Goal: Information Seeking & Learning: Find specific fact

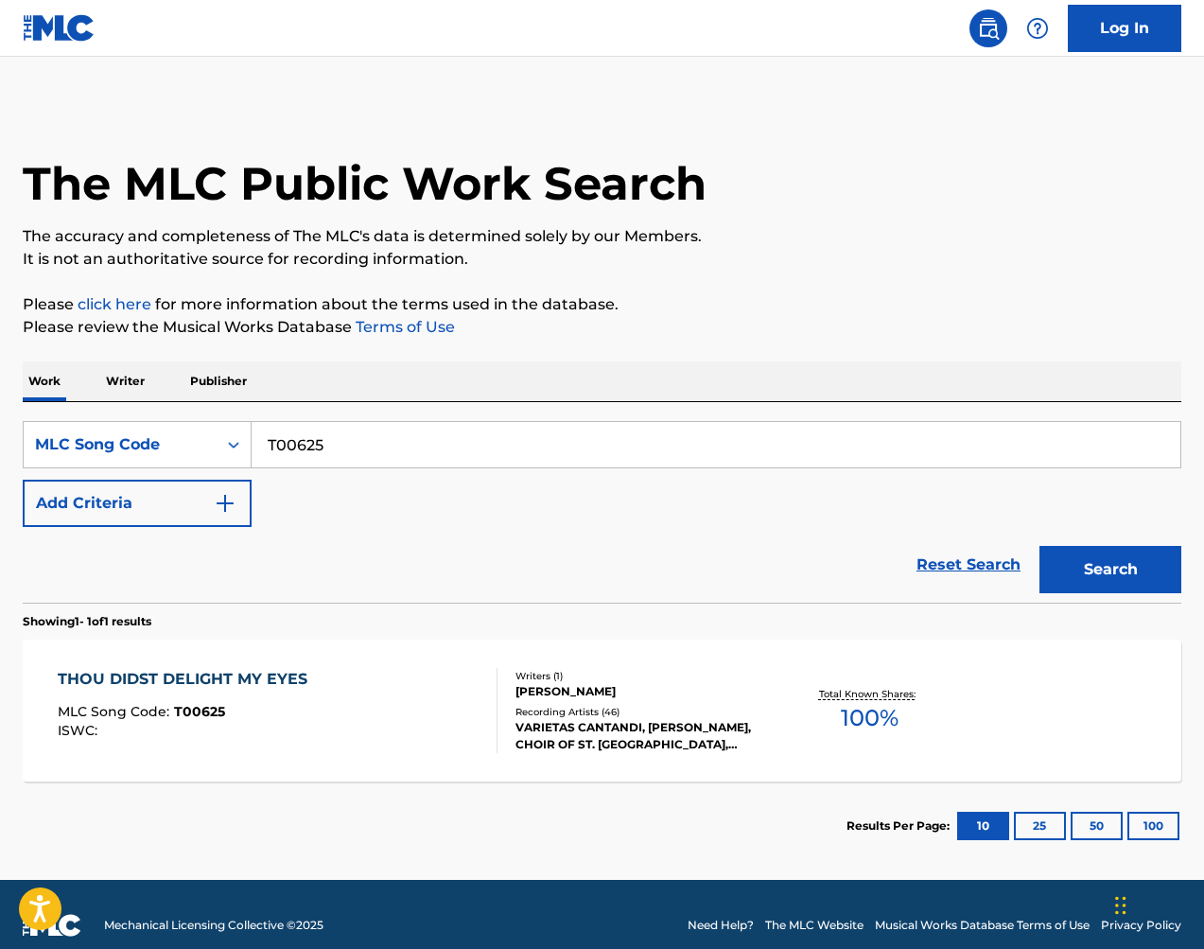
drag, startPoint x: 899, startPoint y: 130, endPoint x: 889, endPoint y: 11, distance: 118.6
click at [899, 130] on div "The MLC Public Work Search" at bounding box center [602, 173] width 1159 height 138
click at [546, 448] on input "T00625" at bounding box center [716, 444] width 929 height 45
paste input "F099"
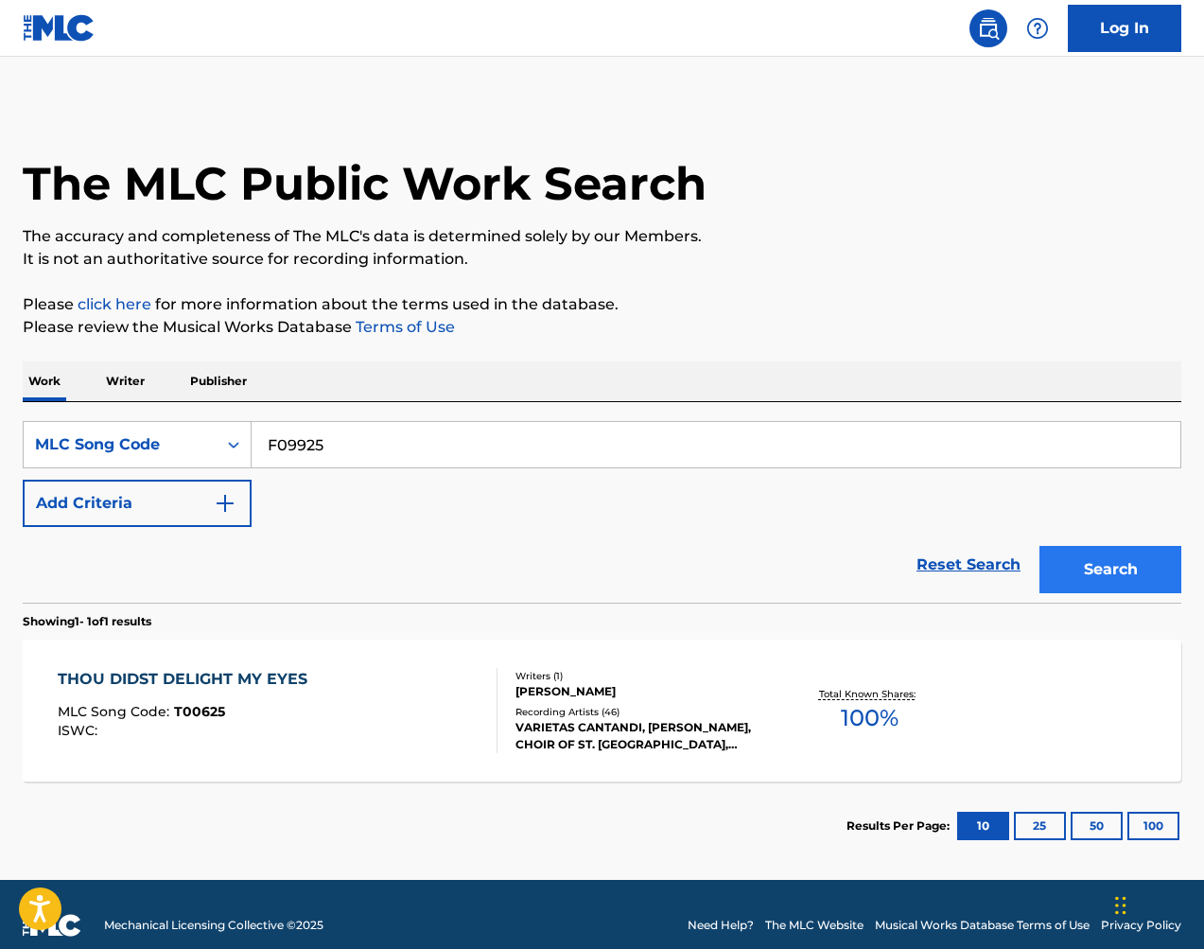
click at [1128, 569] on button "Search" at bounding box center [1111, 569] width 142 height 47
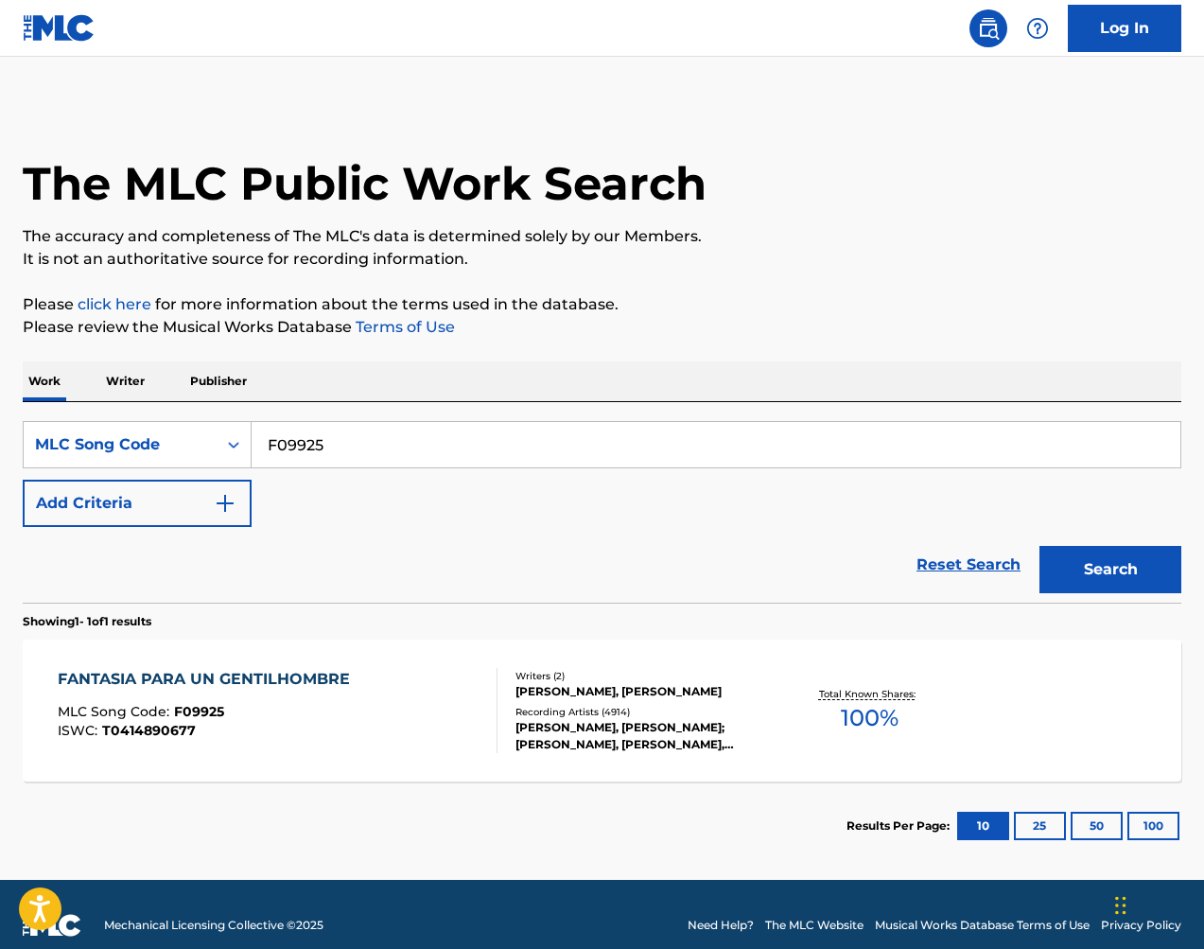
click at [534, 440] on input "F09925" at bounding box center [716, 444] width 929 height 45
paste input "U06869"
type input "U06869"
click at [1080, 553] on button "Search" at bounding box center [1111, 569] width 142 height 47
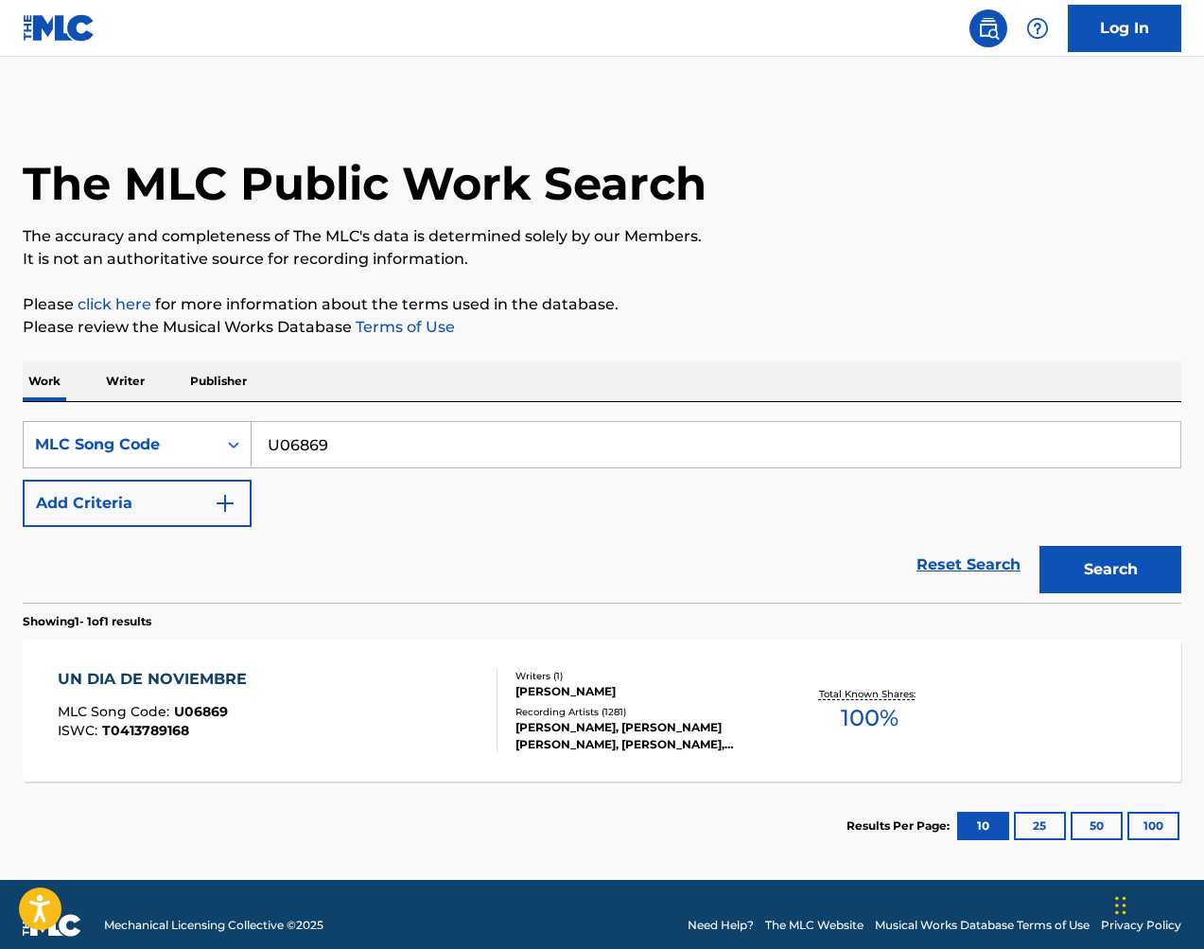
click at [195, 443] on div "MLC Song Code" at bounding box center [120, 444] width 170 height 23
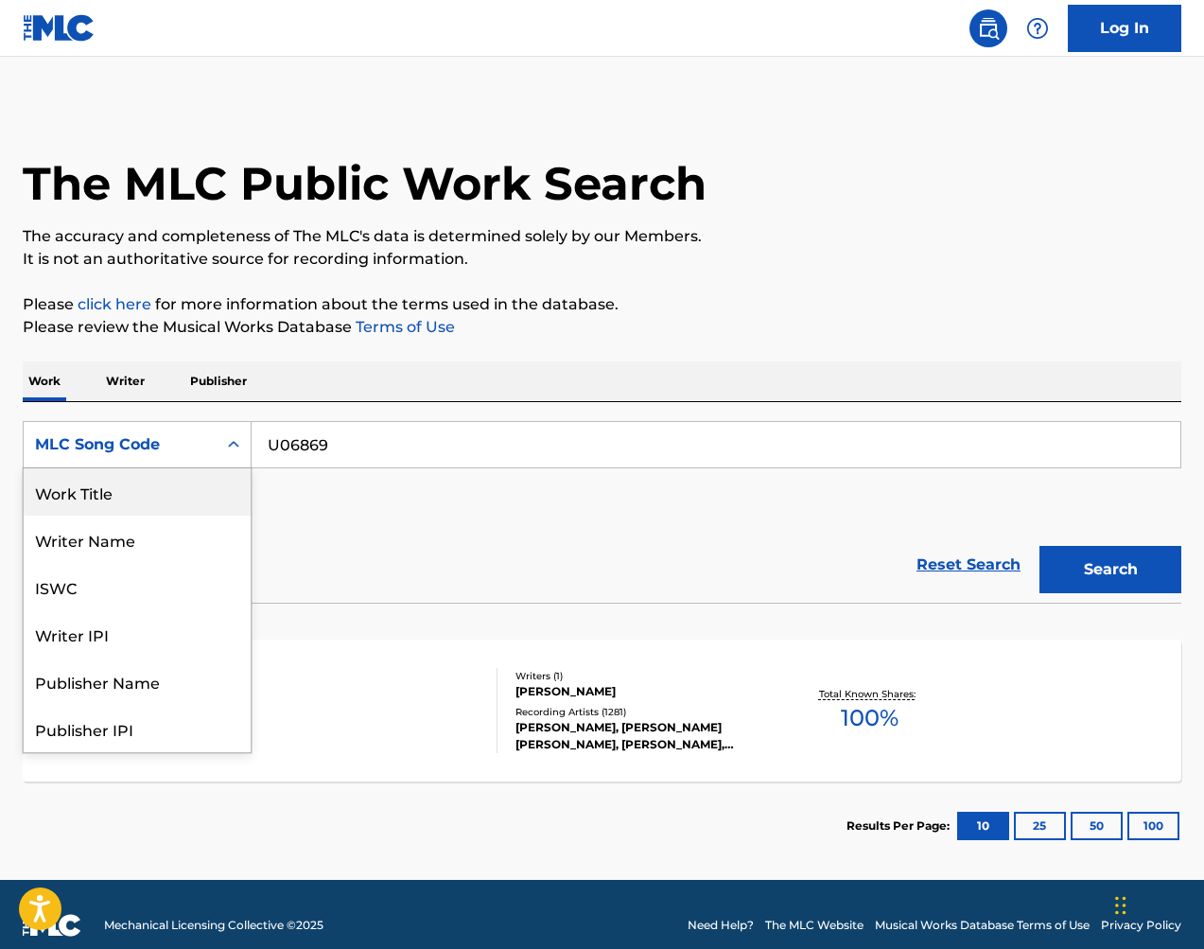
click at [175, 494] on div "Work Title" at bounding box center [137, 491] width 227 height 47
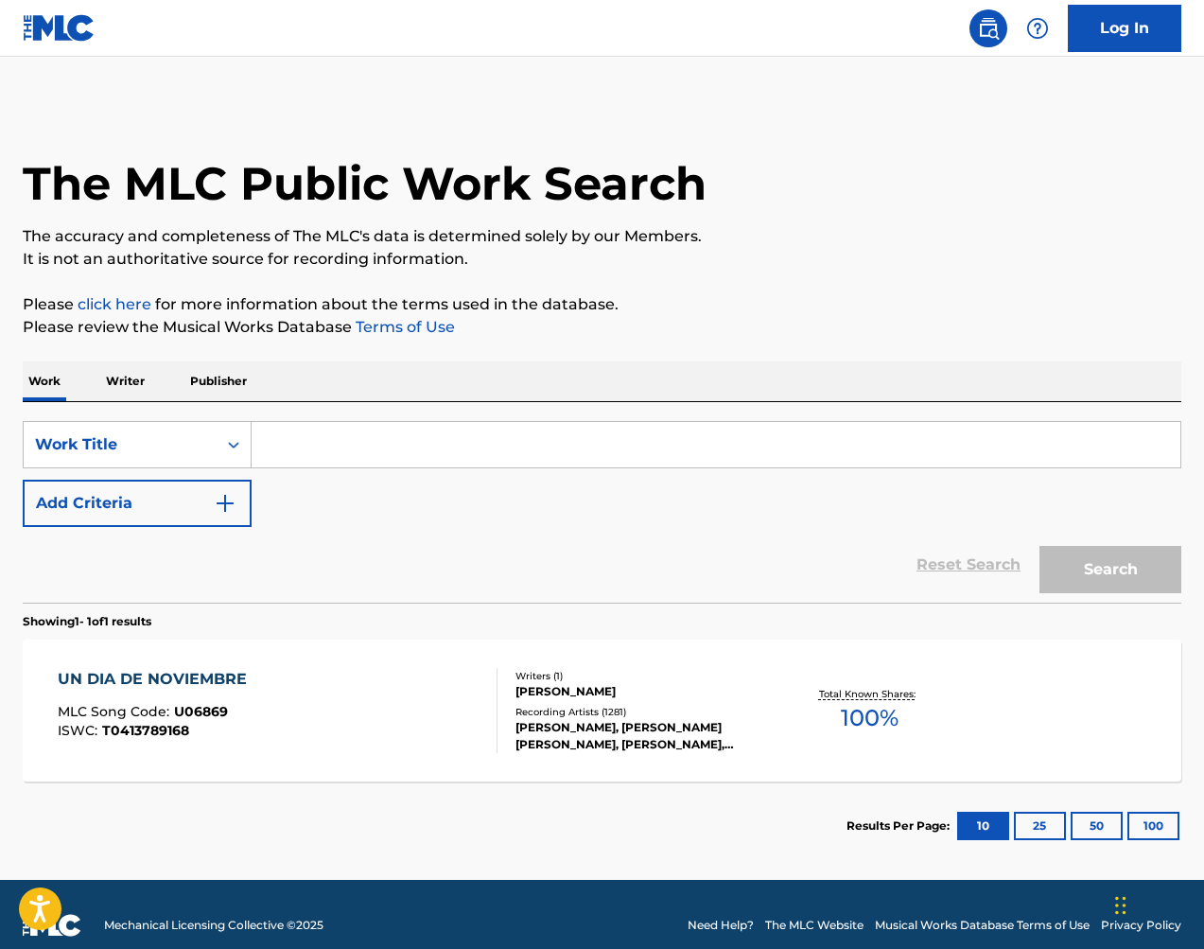
click at [346, 458] on input "Search Form" at bounding box center [716, 444] width 929 height 45
paste input "Widmungen"
type input "Widmungen"
click at [225, 506] on img "Search Form" at bounding box center [225, 503] width 23 height 23
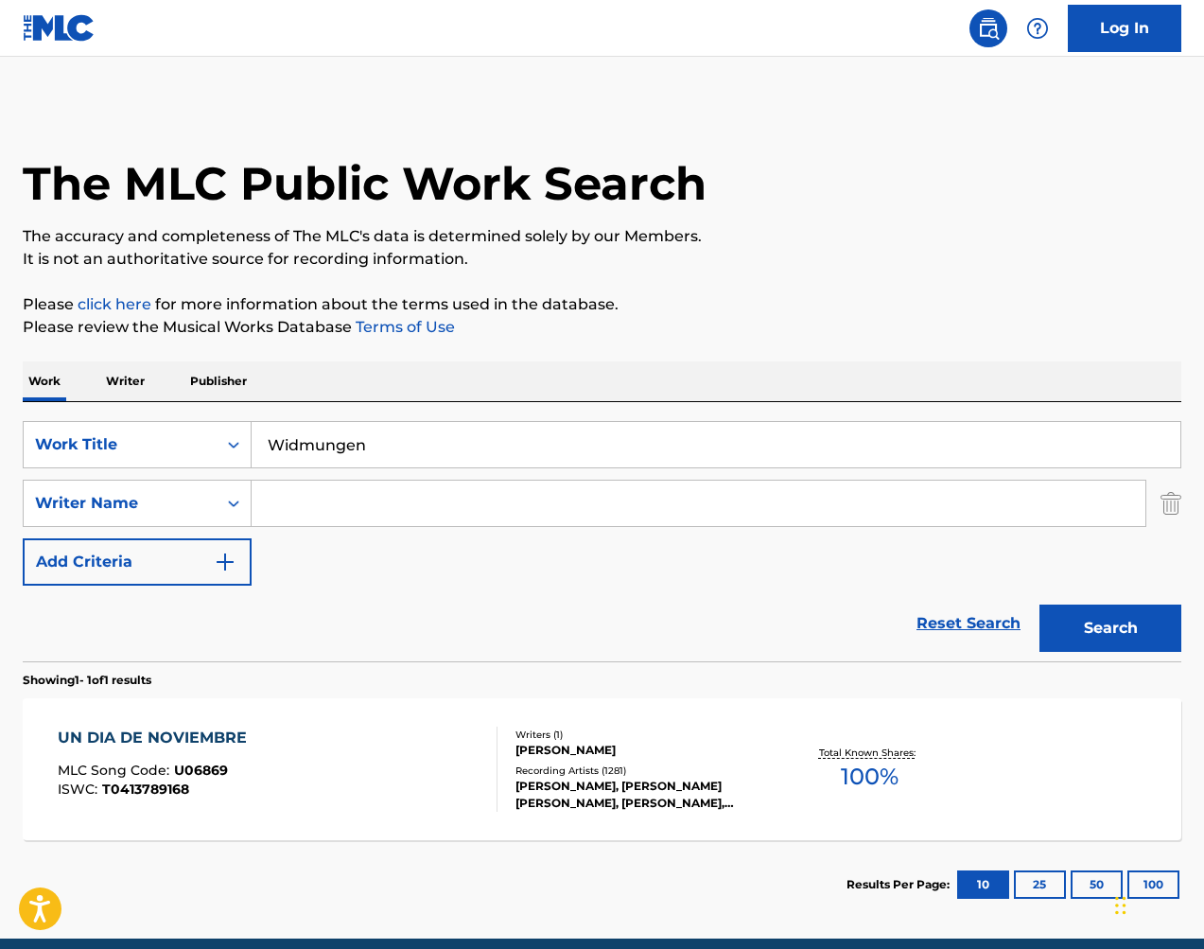
click at [354, 504] on input "Search Form" at bounding box center [699, 503] width 894 height 45
type input "[PERSON_NAME]"
click at [1111, 628] on button "Search" at bounding box center [1111, 628] width 142 height 47
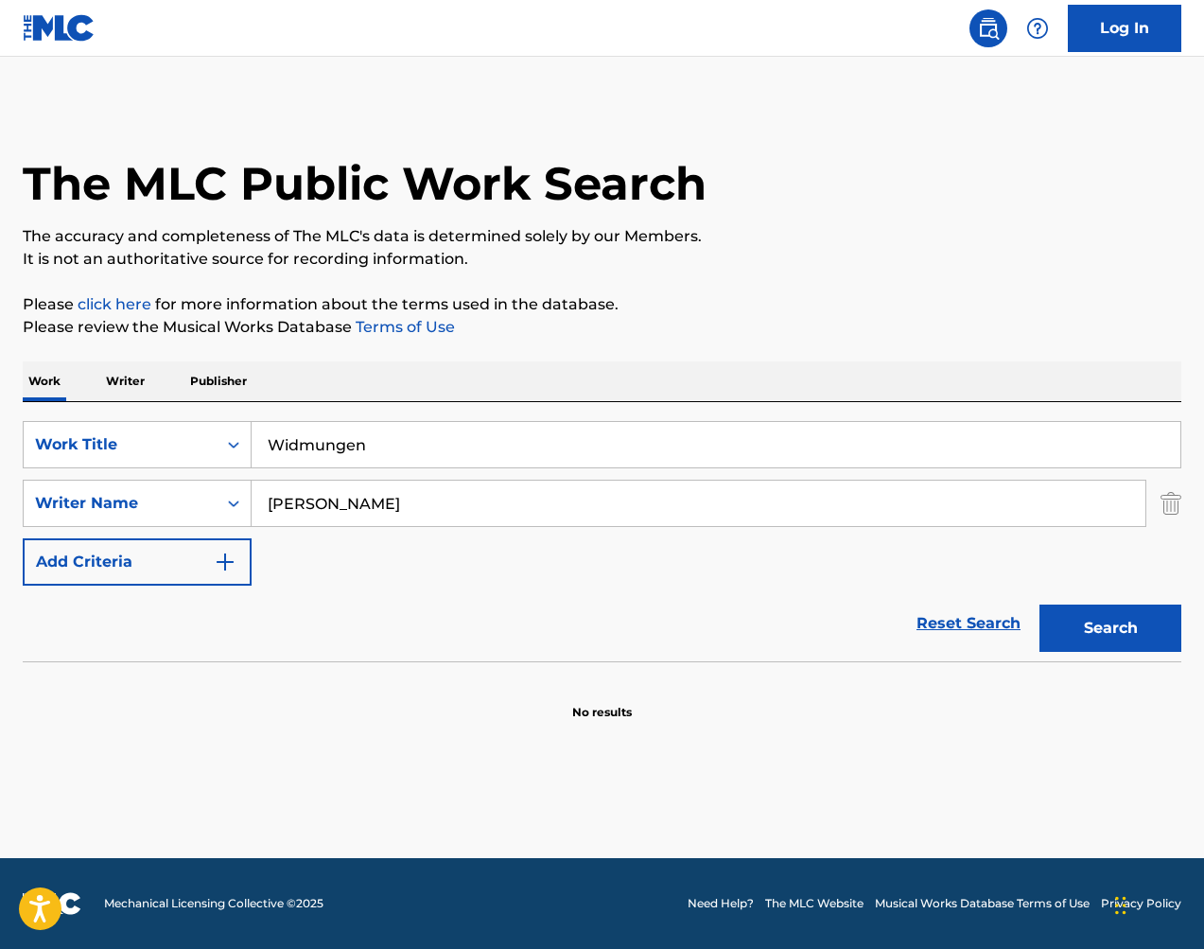
click at [496, 429] on input "Widmungen" at bounding box center [716, 444] width 929 height 45
paste input "Zehnmal"
click at [1109, 622] on button "Search" at bounding box center [1111, 628] width 142 height 47
click at [683, 429] on input "Zehnmal" at bounding box center [716, 444] width 929 height 45
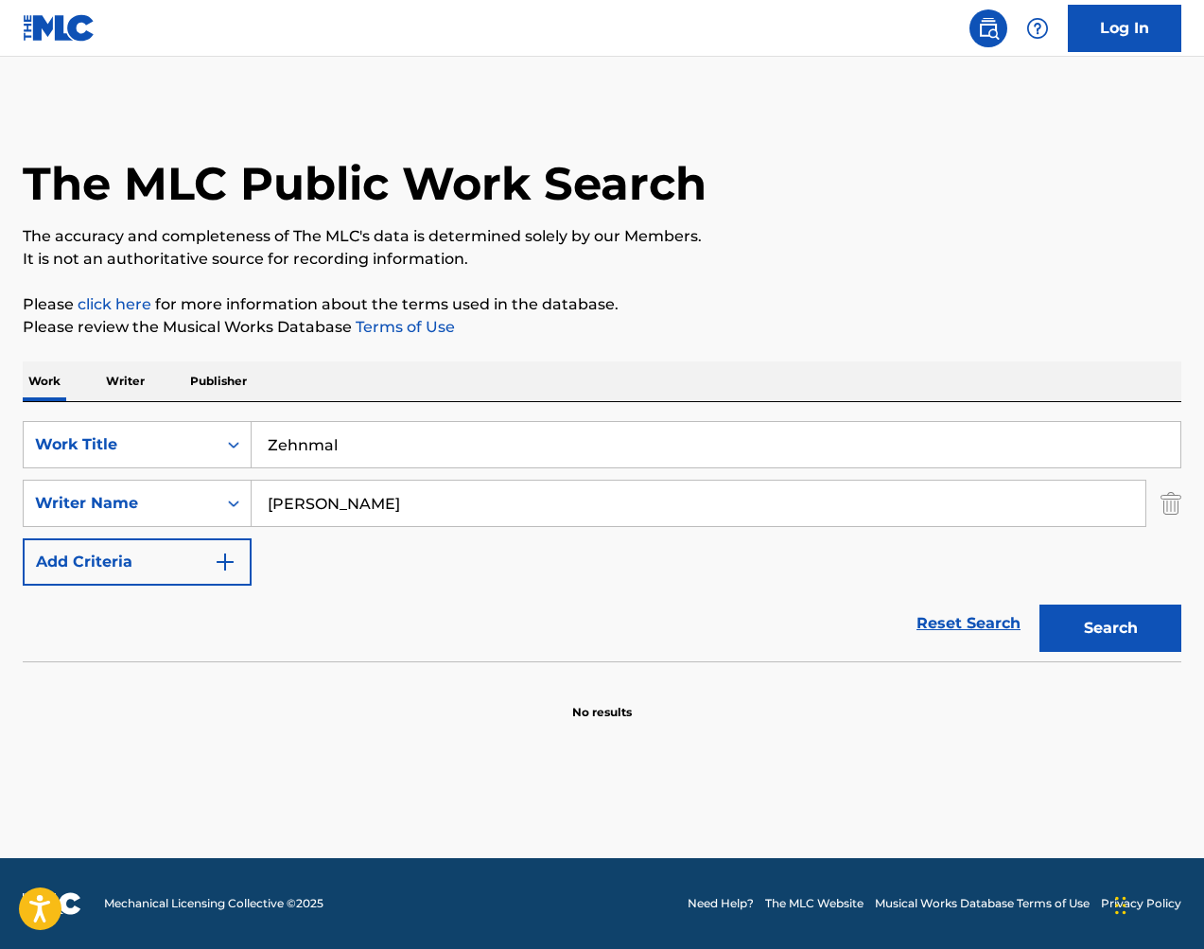
click at [683, 429] on input "Zehnmal" at bounding box center [716, 444] width 929 height 45
click at [1111, 628] on button "Search" at bounding box center [1111, 628] width 142 height 47
click at [837, 454] on input "funf" at bounding box center [716, 444] width 929 height 45
paste input "Zehnmal"
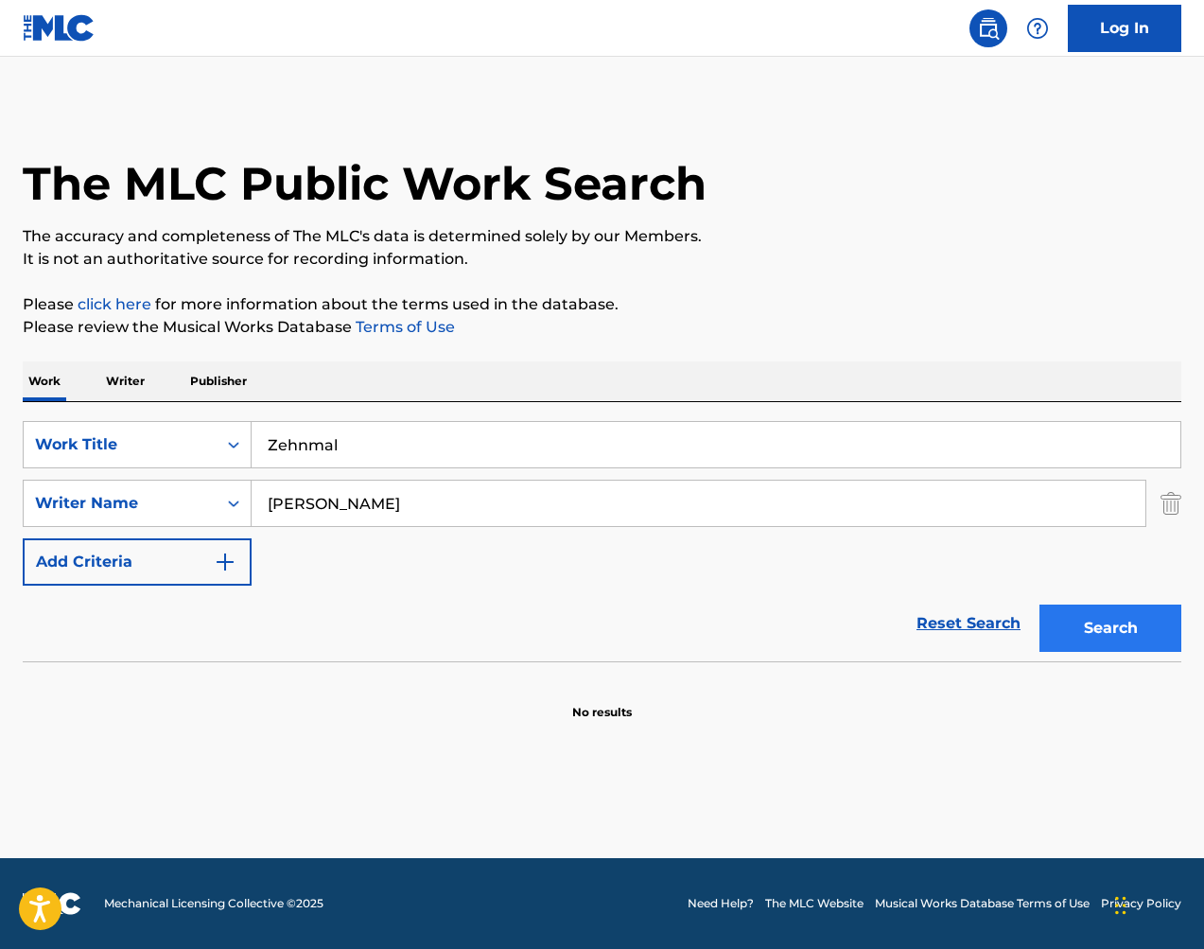
type input "Zehnmal"
click at [1120, 633] on button "Search" at bounding box center [1111, 628] width 142 height 47
click at [795, 434] on input "Zehnmal" at bounding box center [716, 444] width 929 height 45
click at [795, 435] on input "Zehnmal" at bounding box center [716, 444] width 929 height 45
click at [120, 432] on div "Work Title" at bounding box center [120, 445] width 193 height 36
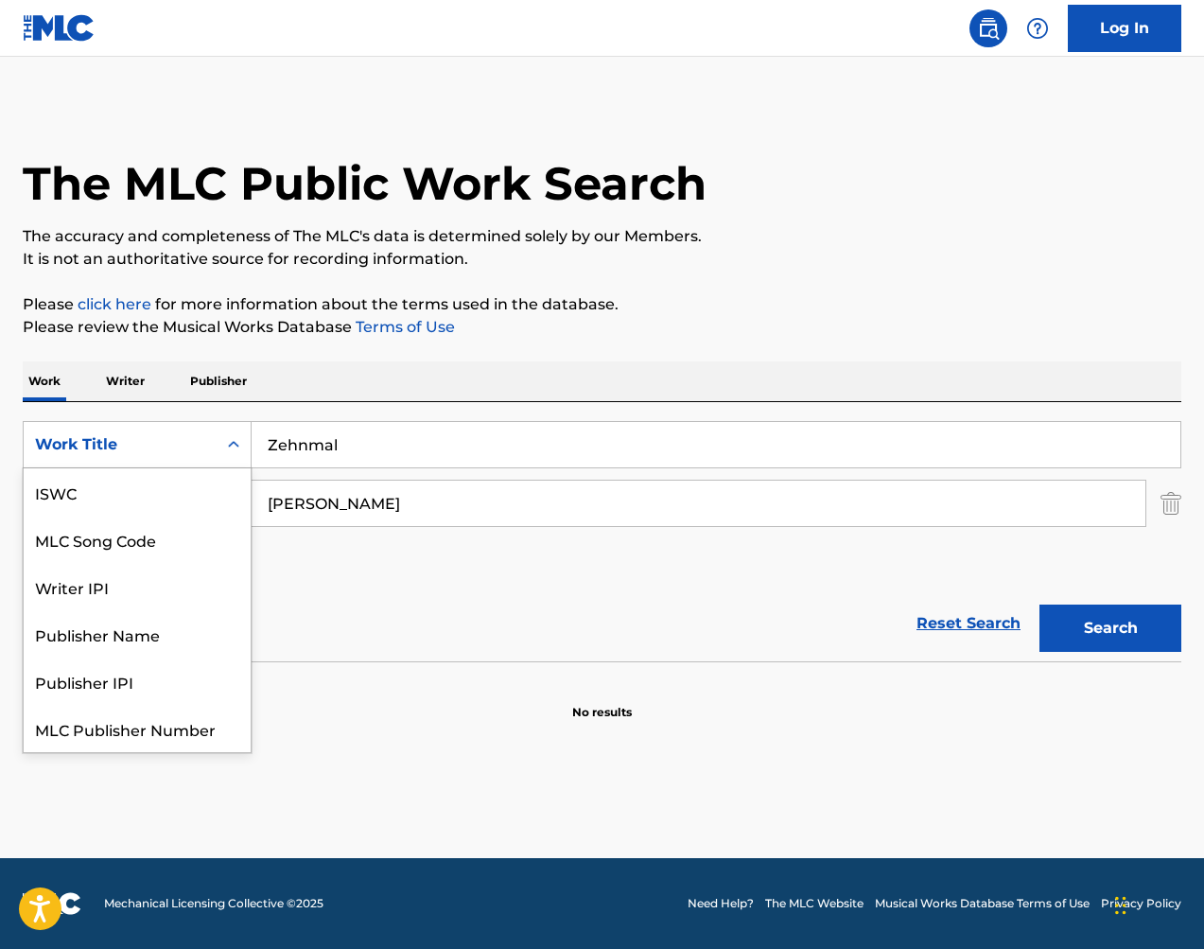
scroll to position [47, 0]
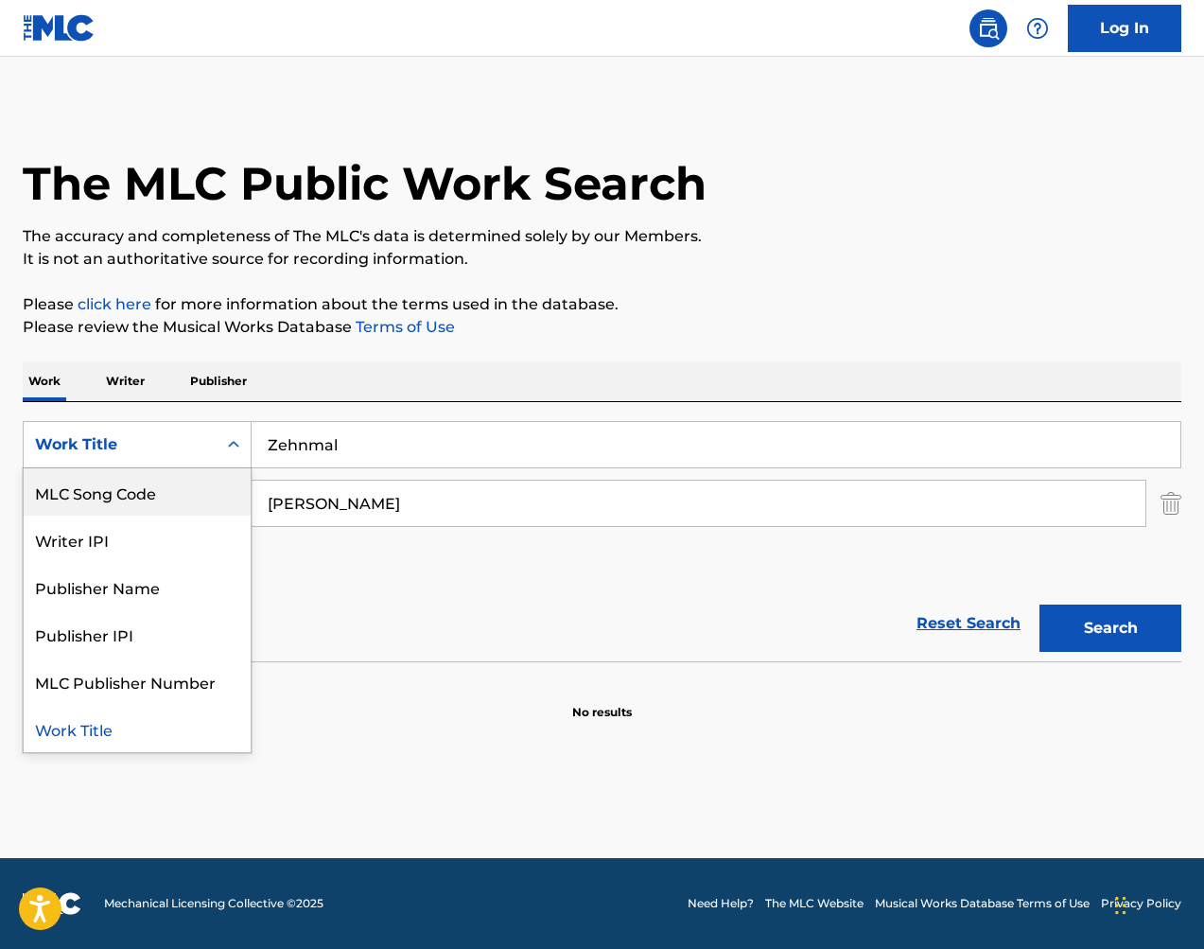
click at [159, 506] on div "MLC Song Code" at bounding box center [137, 491] width 227 height 47
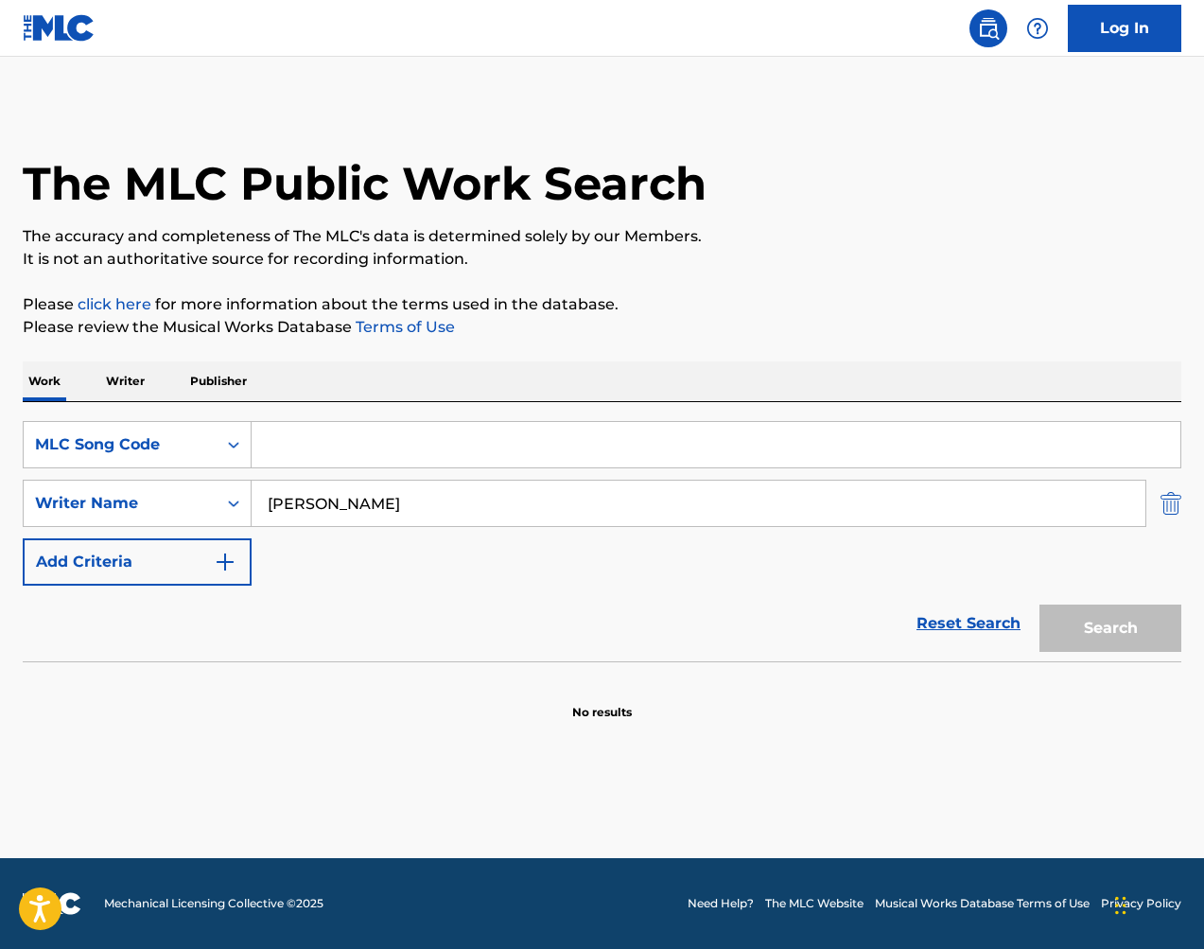
click at [1167, 508] on img "Search Form" at bounding box center [1171, 503] width 21 height 47
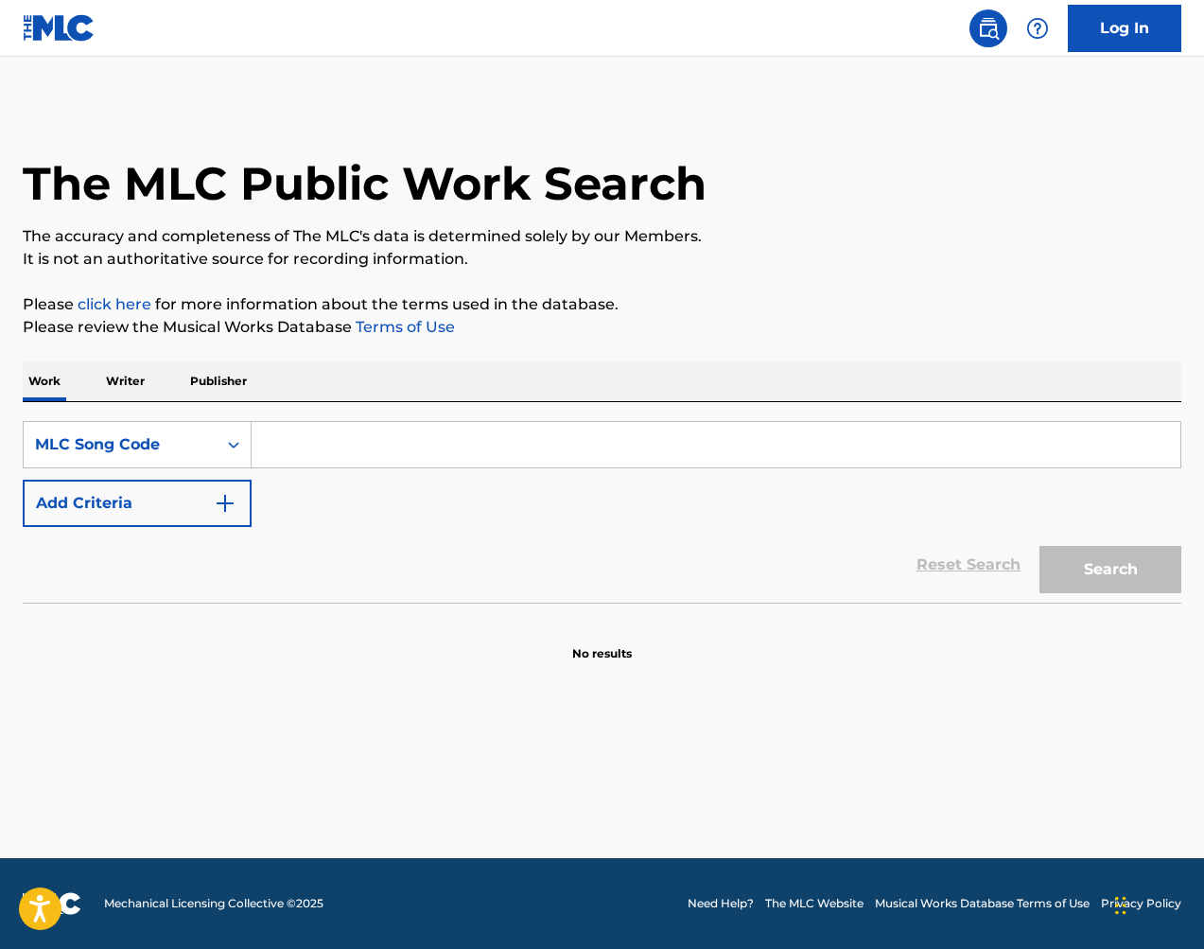
drag, startPoint x: 935, startPoint y: 441, endPoint x: 1032, endPoint y: 484, distance: 106.7
click at [937, 442] on input "Search Form" at bounding box center [716, 444] width 929 height 45
paste input "P2355E"
click at [1126, 552] on button "Search" at bounding box center [1111, 569] width 142 height 47
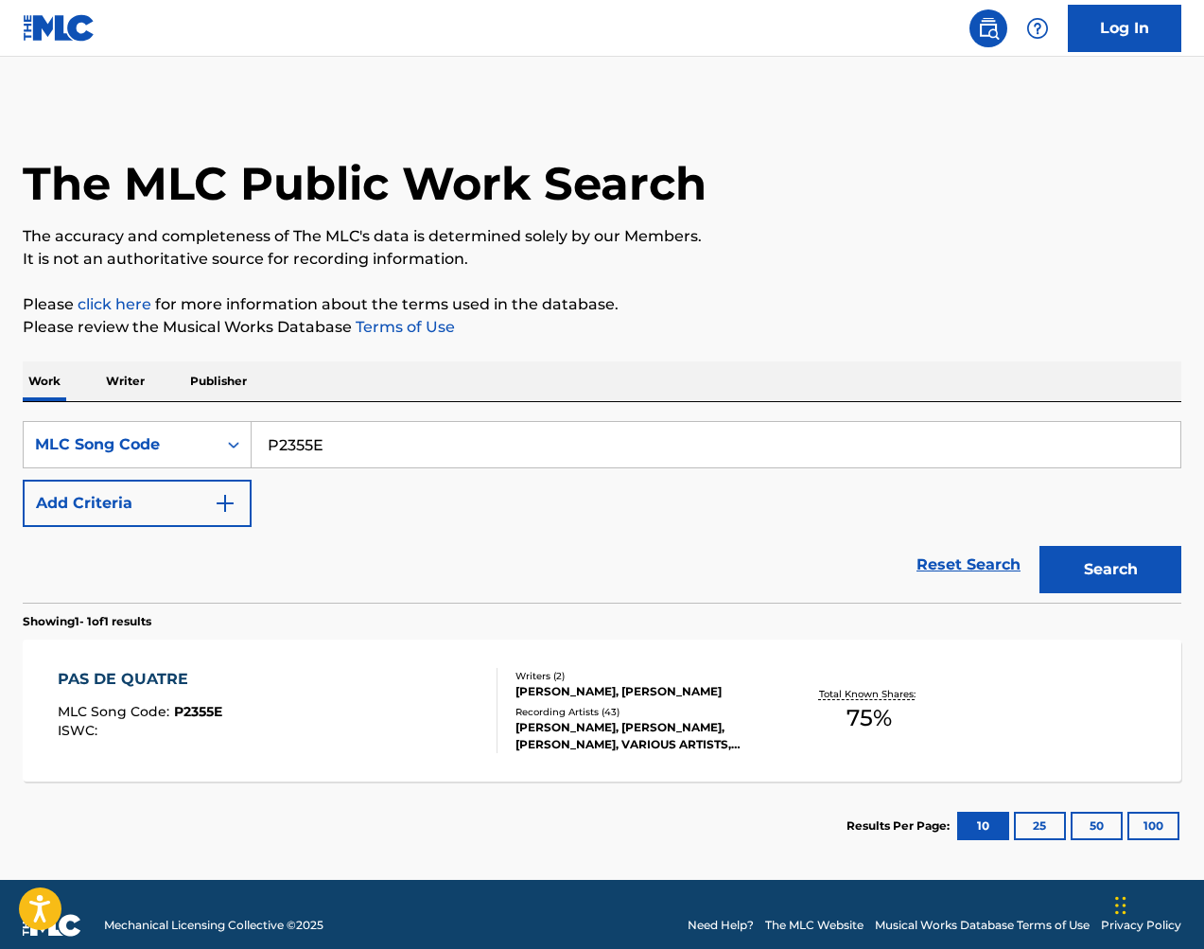
click at [708, 446] on input "P2355E" at bounding box center [716, 444] width 929 height 45
paste input "A2245K"
click at [1108, 555] on button "Search" at bounding box center [1111, 569] width 142 height 47
click at [707, 459] on input "A2245K" at bounding box center [716, 444] width 929 height 45
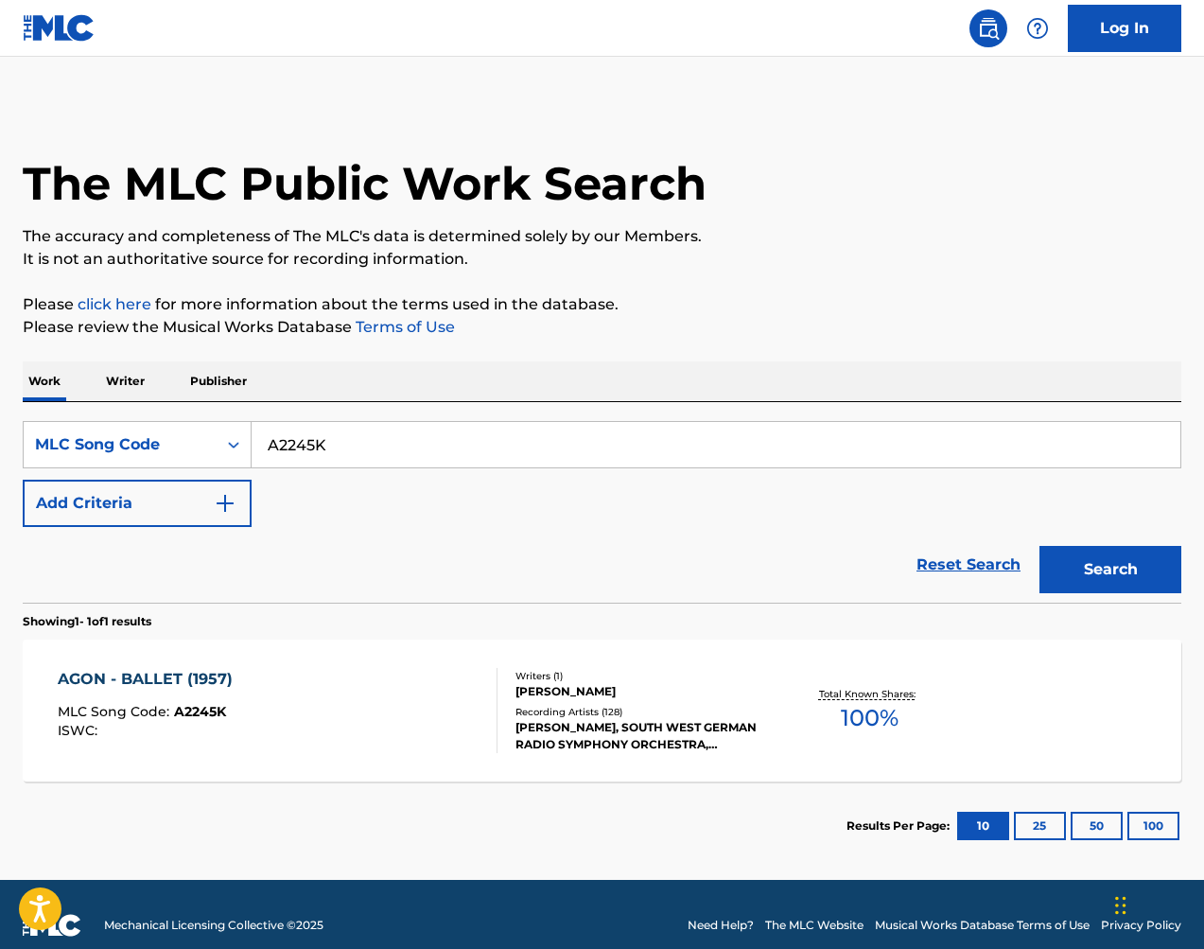
click at [707, 459] on input "A2245K" at bounding box center [716, 444] width 929 height 45
paste input "P2355E"
click at [1112, 578] on button "Search" at bounding box center [1111, 569] width 142 height 47
click at [636, 442] on input "P2355E" at bounding box center [716, 444] width 929 height 45
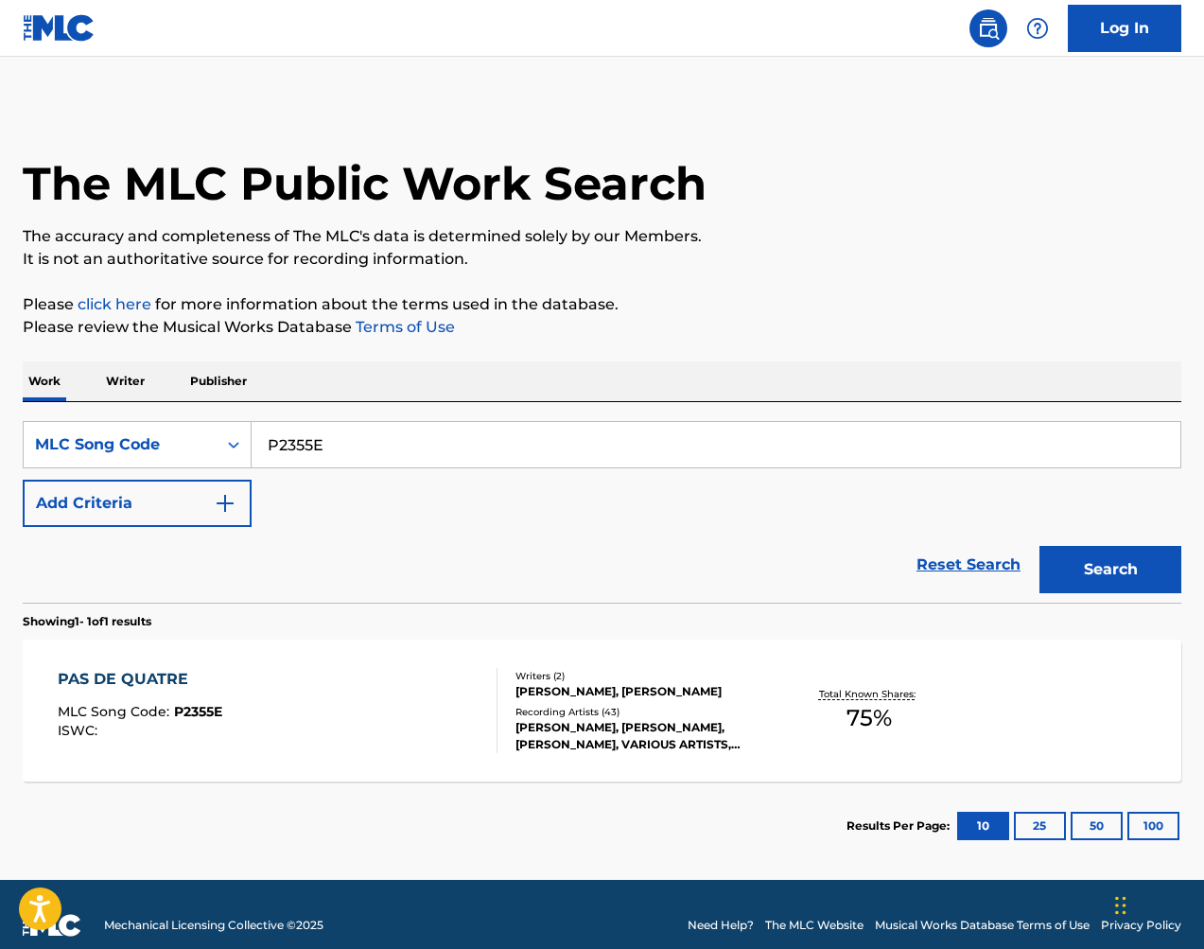
paste input "A2245K"
click at [1148, 580] on button "Search" at bounding box center [1111, 569] width 142 height 47
click at [486, 429] on input "A2245K" at bounding box center [716, 444] width 929 height 45
paste input "F1423Y"
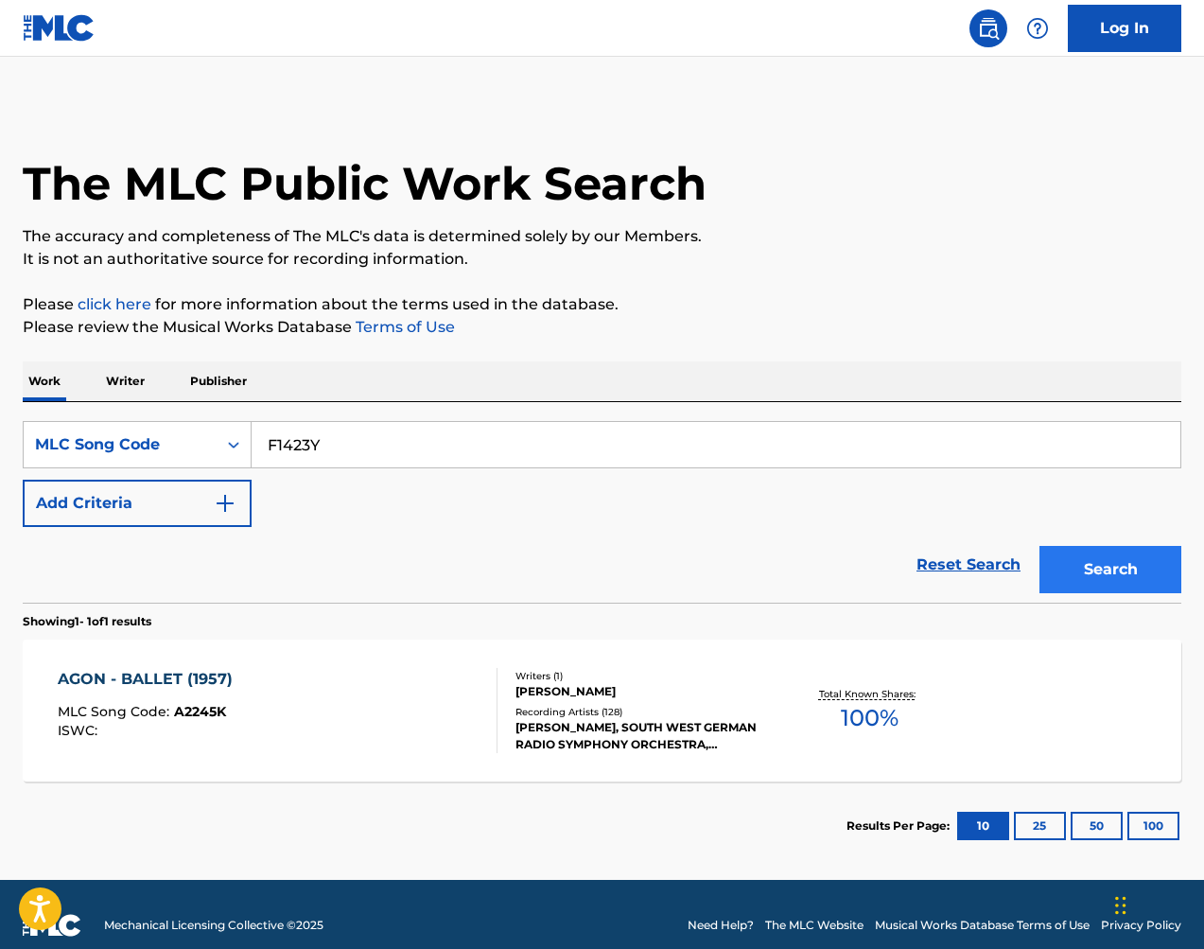
click at [1095, 559] on button "Search" at bounding box center [1111, 569] width 142 height 47
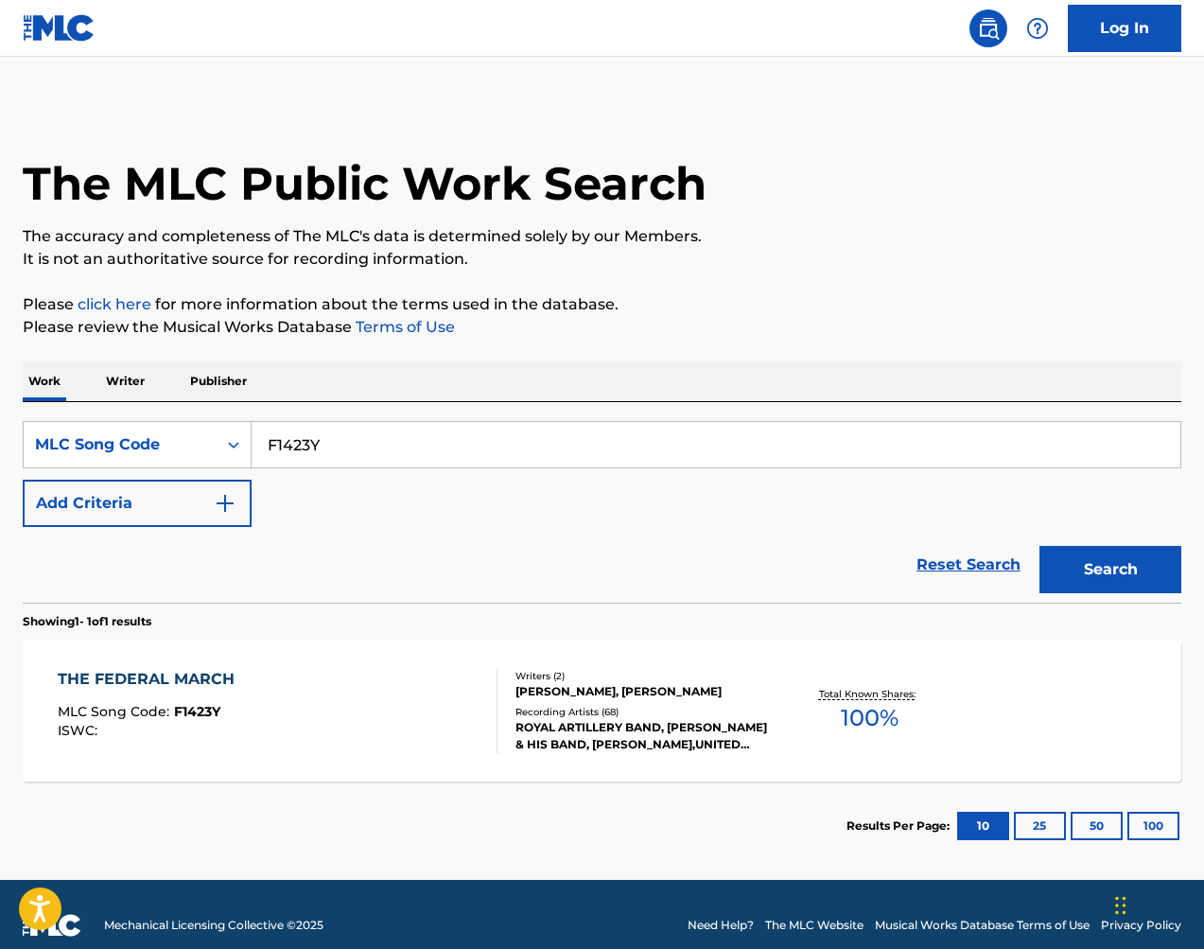
click at [408, 455] on input "F1423Y" at bounding box center [716, 444] width 929 height 45
paste input "S5048D"
click at [1083, 555] on button "Search" at bounding box center [1111, 569] width 142 height 47
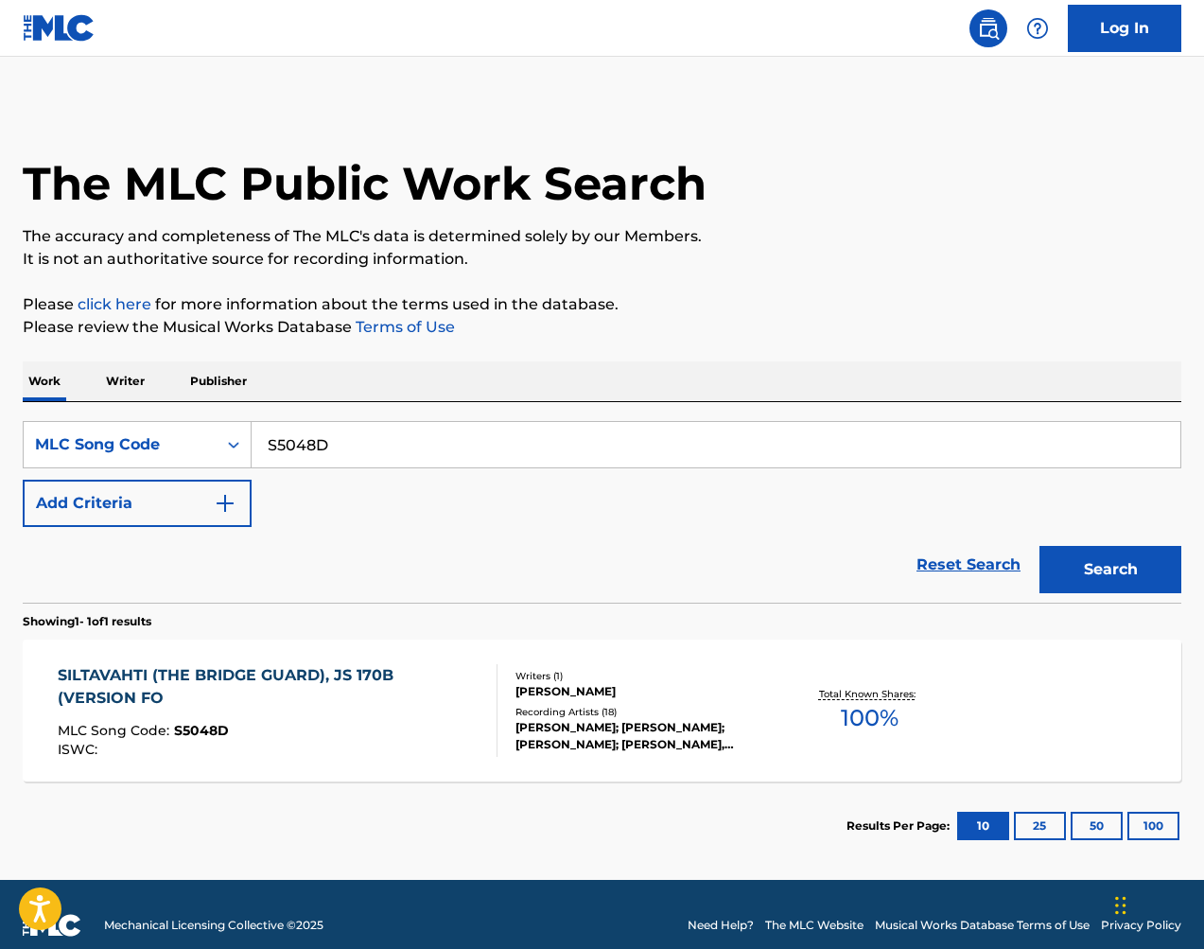
click at [549, 435] on input "S5048D" at bounding box center [716, 444] width 929 height 45
paste input "C2788P"
click at [1124, 580] on button "Search" at bounding box center [1111, 569] width 142 height 47
click at [586, 448] on input "C2788P" at bounding box center [716, 444] width 929 height 45
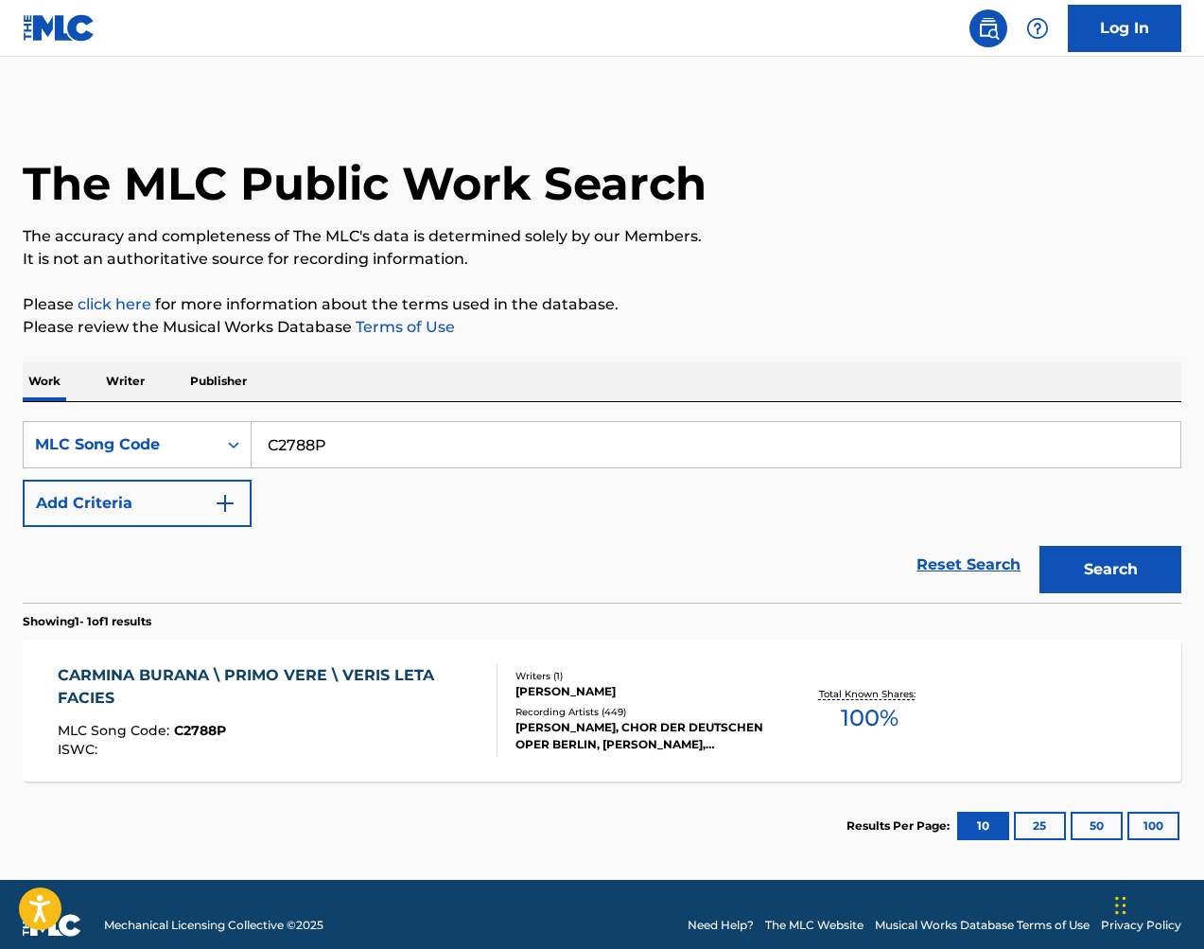
click at [586, 448] on input "C2788P" at bounding box center [716, 444] width 929 height 45
paste input "S0137B"
click at [1095, 566] on button "Search" at bounding box center [1111, 569] width 142 height 47
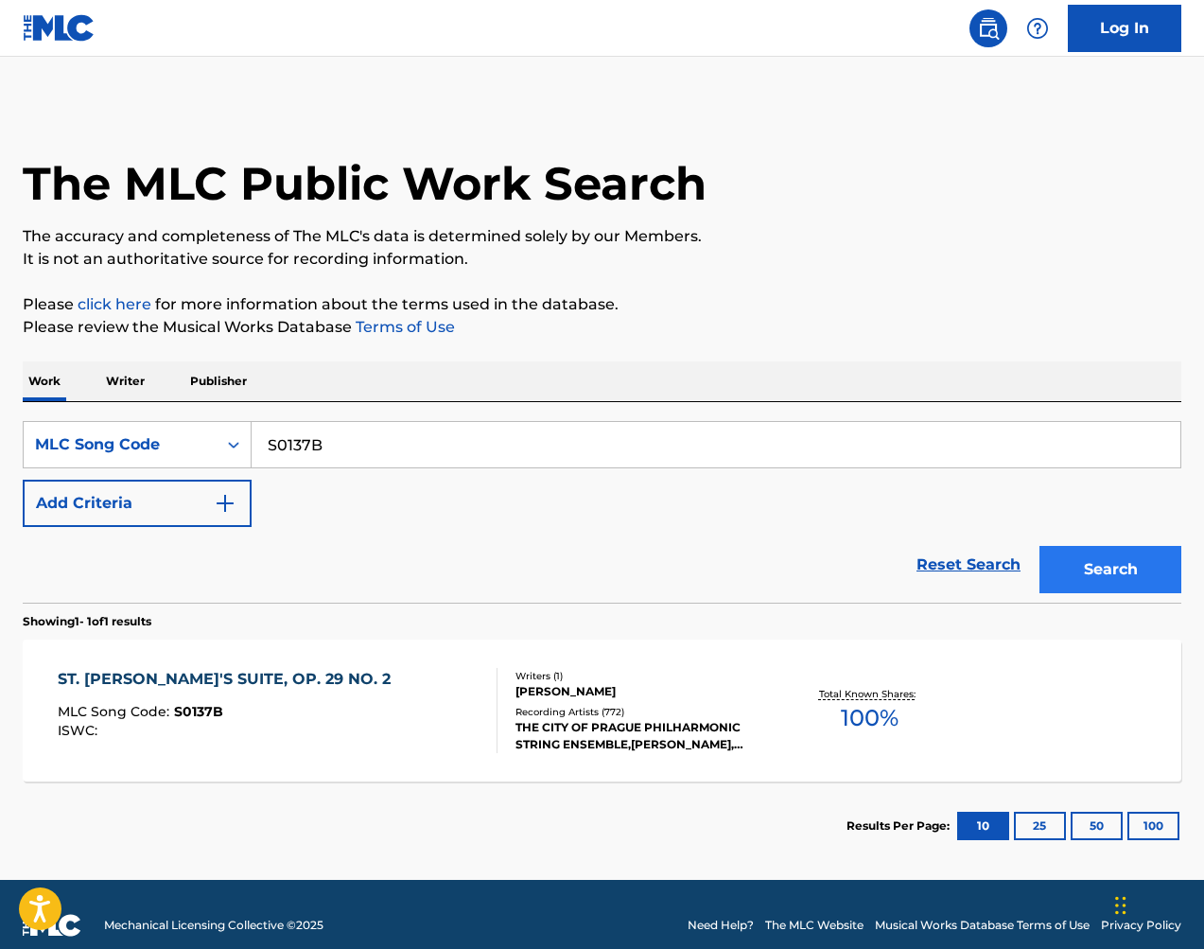
click at [424, 445] on input "S0137B" at bounding box center [716, 444] width 929 height 45
paste input "D7SXK"
click at [1111, 561] on button "Search" at bounding box center [1111, 569] width 142 height 47
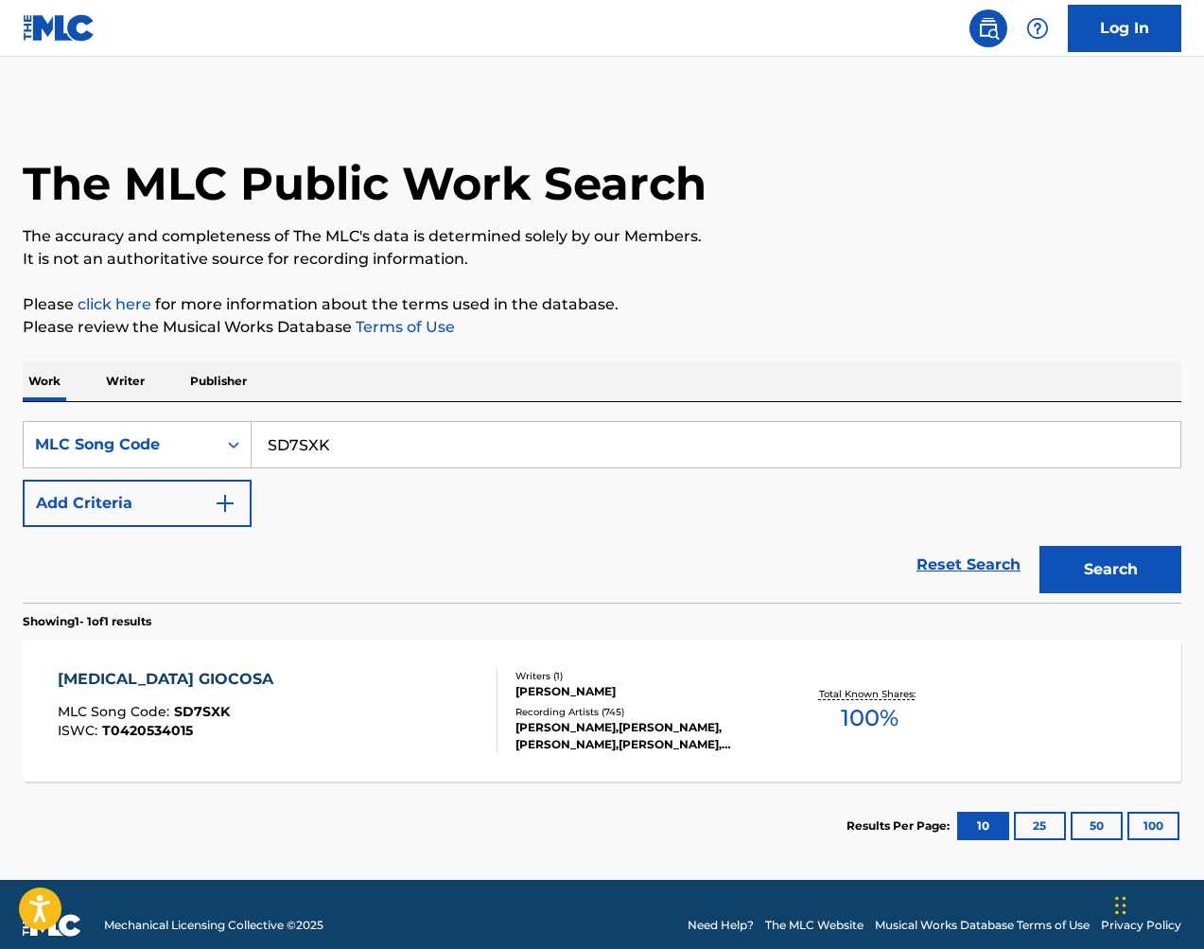
click at [841, 460] on input "SD7SXK" at bounding box center [716, 444] width 929 height 45
paste input "O44870"
click at [1095, 554] on button "Search" at bounding box center [1111, 569] width 142 height 47
click at [755, 448] on input "O44870" at bounding box center [716, 444] width 929 height 45
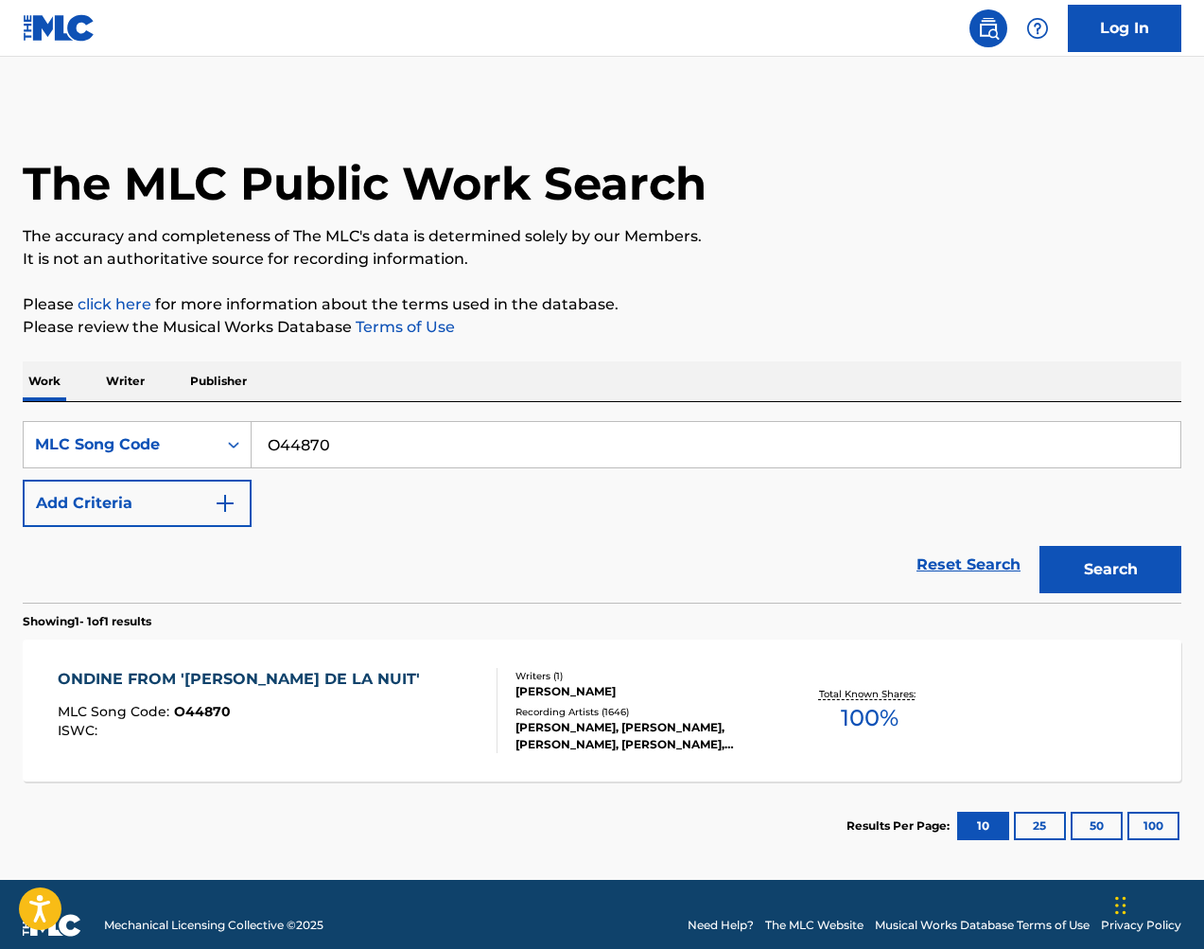
click at [755, 448] on input "O44870" at bounding box center [716, 444] width 929 height 45
paste input "971875"
drag, startPoint x: 1123, startPoint y: 549, endPoint x: 1139, endPoint y: 542, distance: 17.4
click at [1123, 549] on button "Search" at bounding box center [1111, 569] width 142 height 47
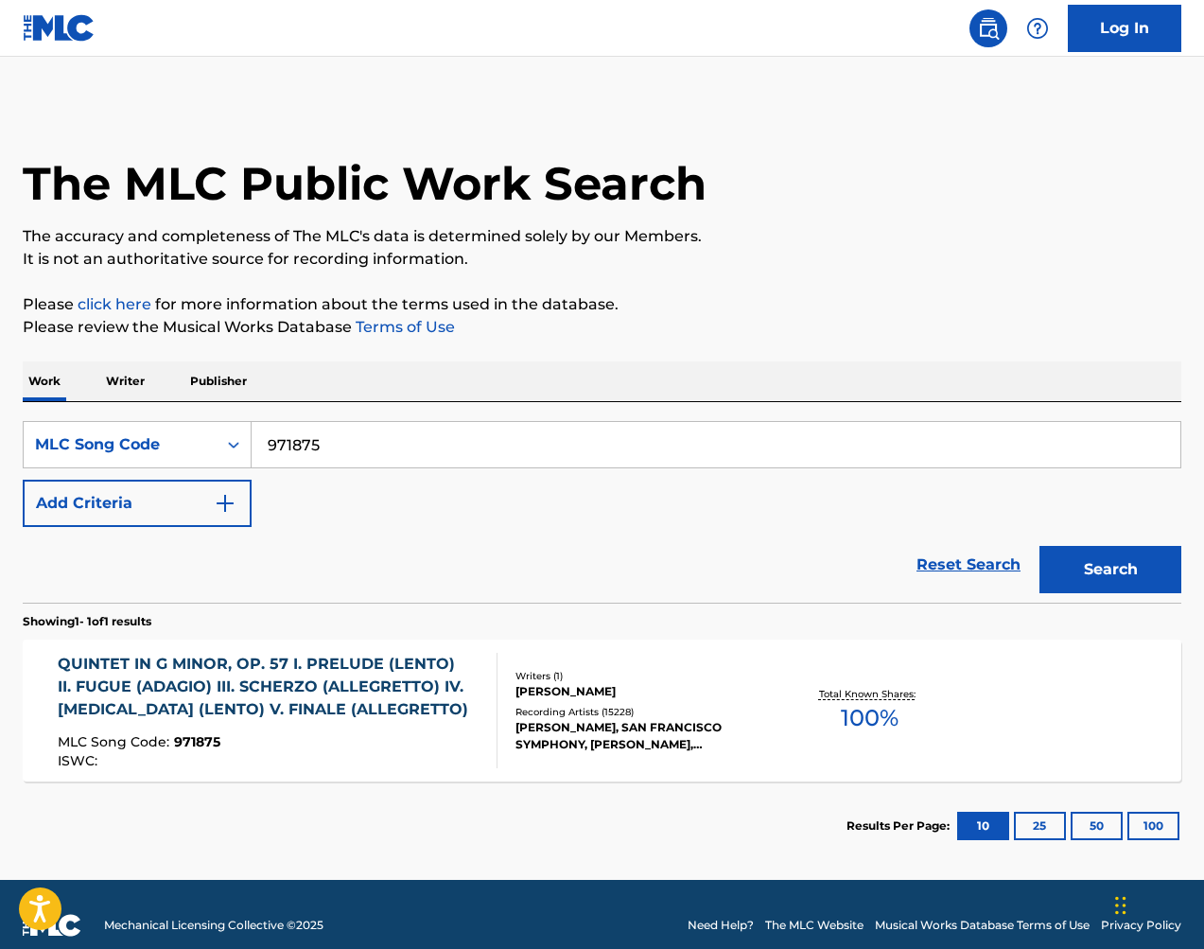
click at [607, 432] on input "971875" at bounding box center [716, 444] width 929 height 45
paste input "S2492M"
click at [1134, 570] on button "Search" at bounding box center [1111, 569] width 142 height 47
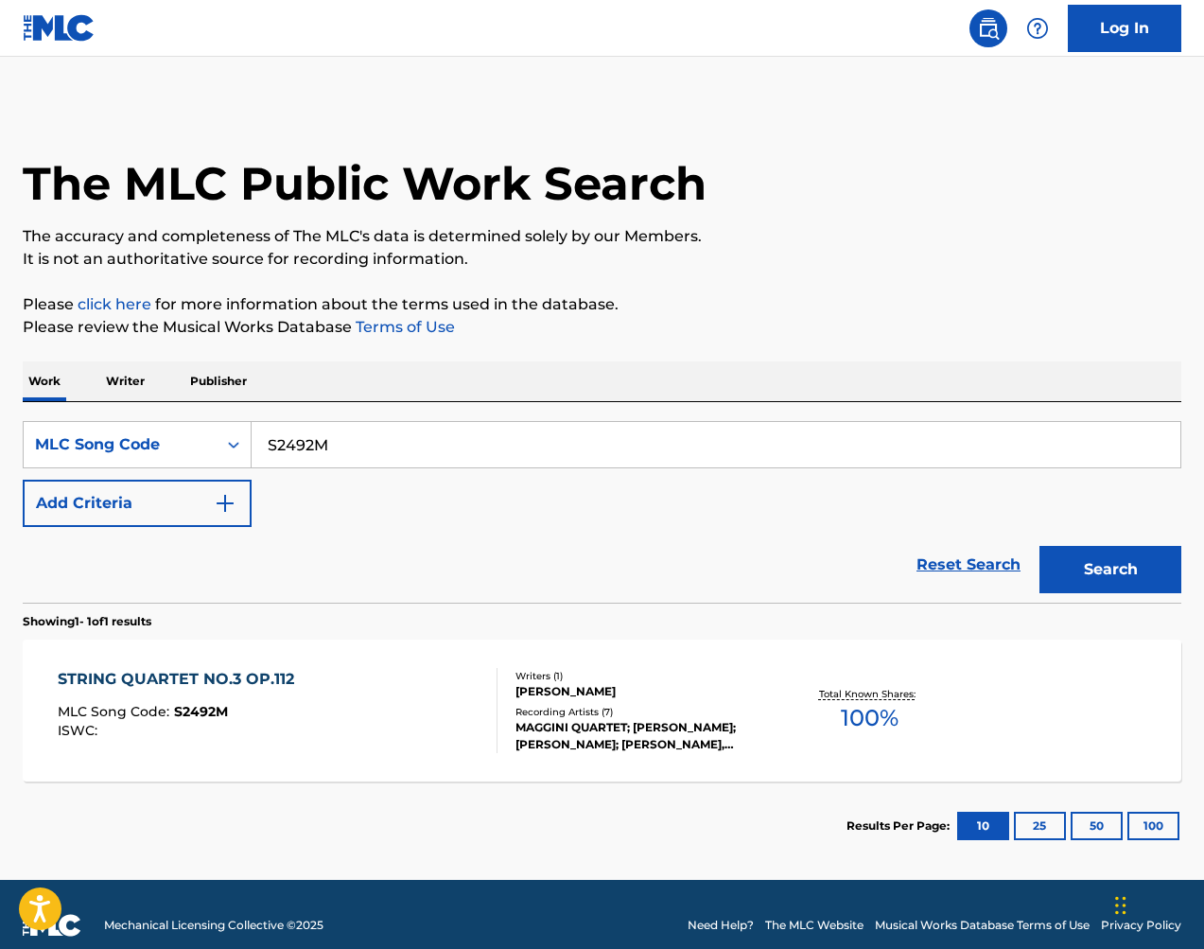
click at [567, 430] on input "S2492M" at bounding box center [716, 444] width 929 height 45
paste input "P8063H"
type input "P8063H"
click at [1090, 566] on button "Search" at bounding box center [1111, 569] width 142 height 47
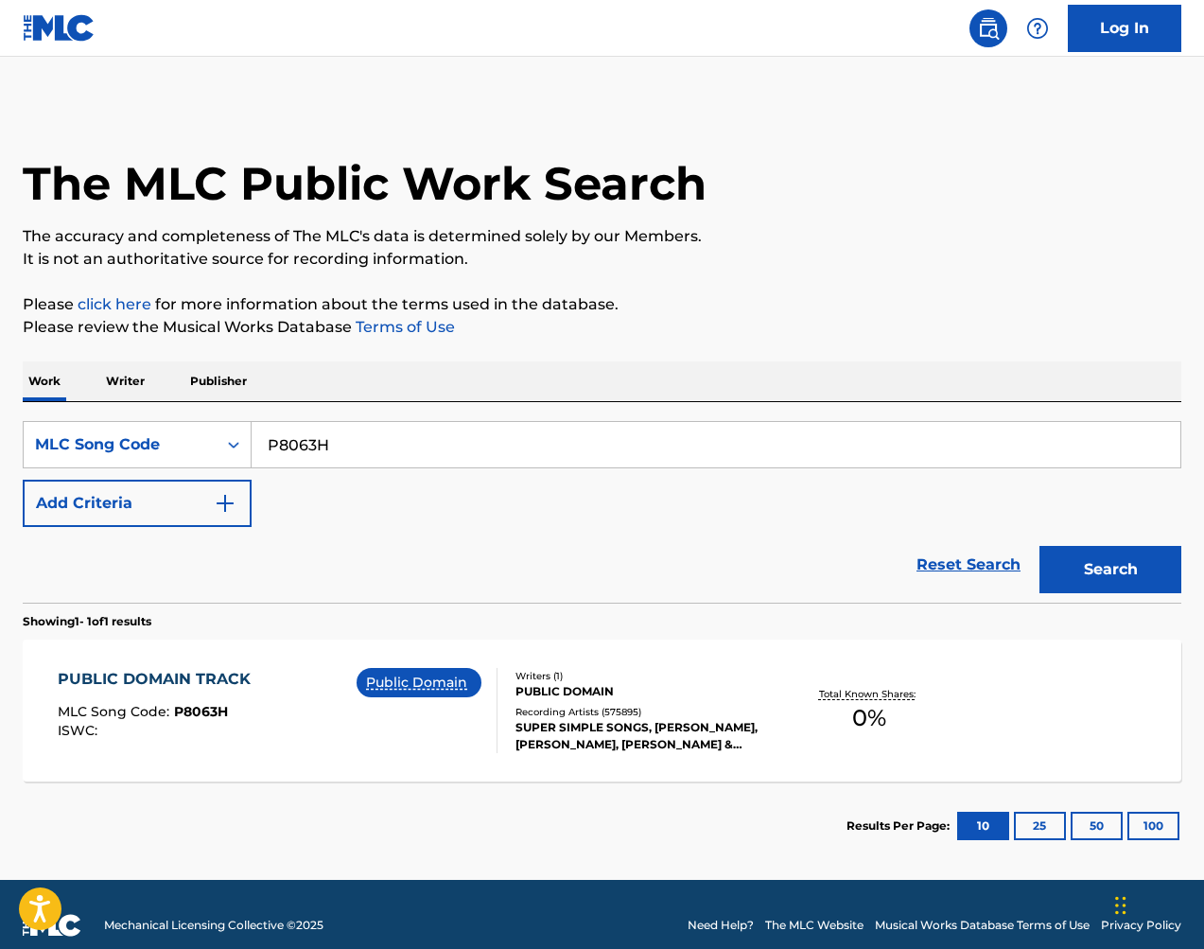
click at [688, 675] on div "Writers ( 1 )" at bounding box center [644, 676] width 257 height 14
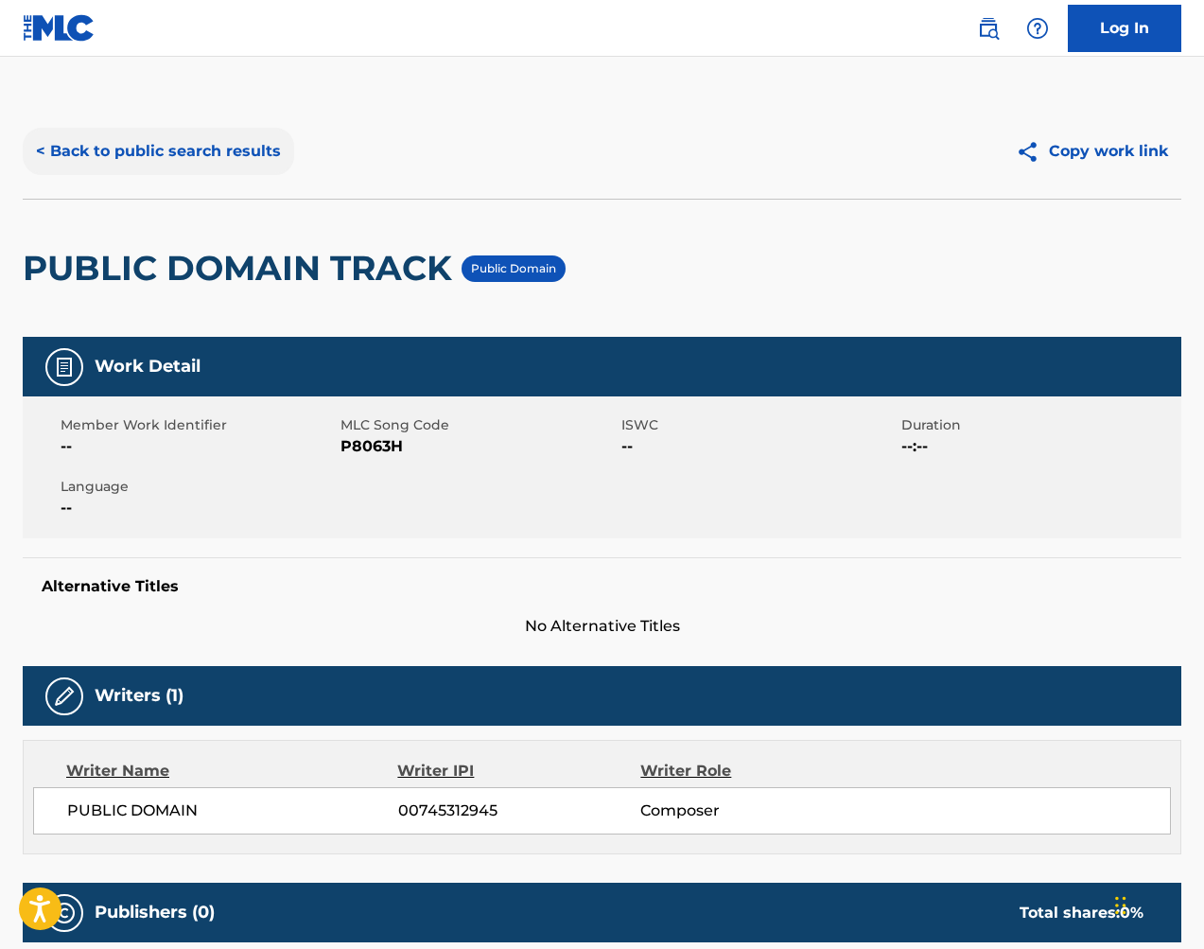
click at [209, 161] on button "< Back to public search results" at bounding box center [159, 151] width 272 height 47
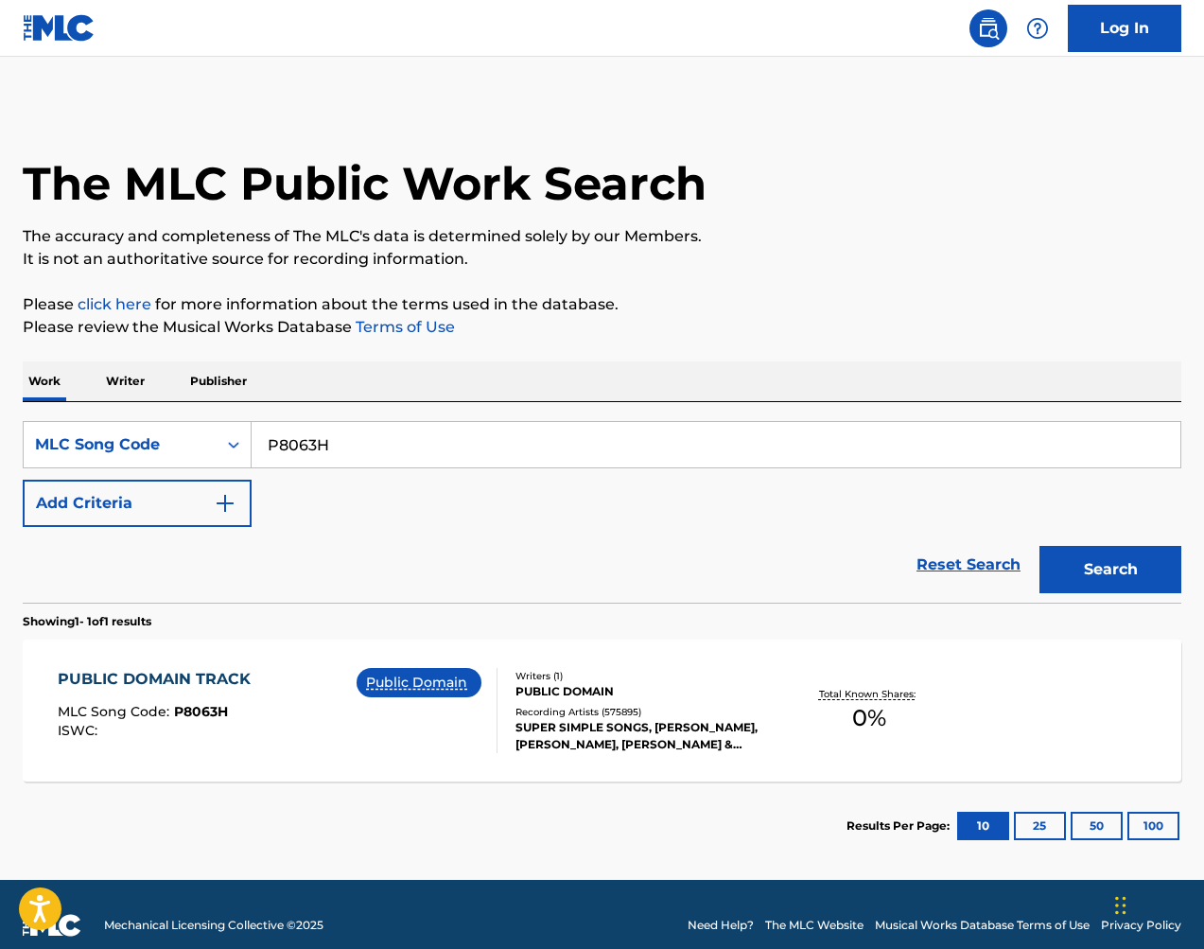
click at [452, 435] on input "P8063H" at bounding box center [716, 444] width 929 height 45
click at [452, 436] on input "P8063H" at bounding box center [716, 444] width 929 height 45
paste input "971875"
type input "971875"
click at [1111, 569] on button "Search" at bounding box center [1111, 569] width 142 height 47
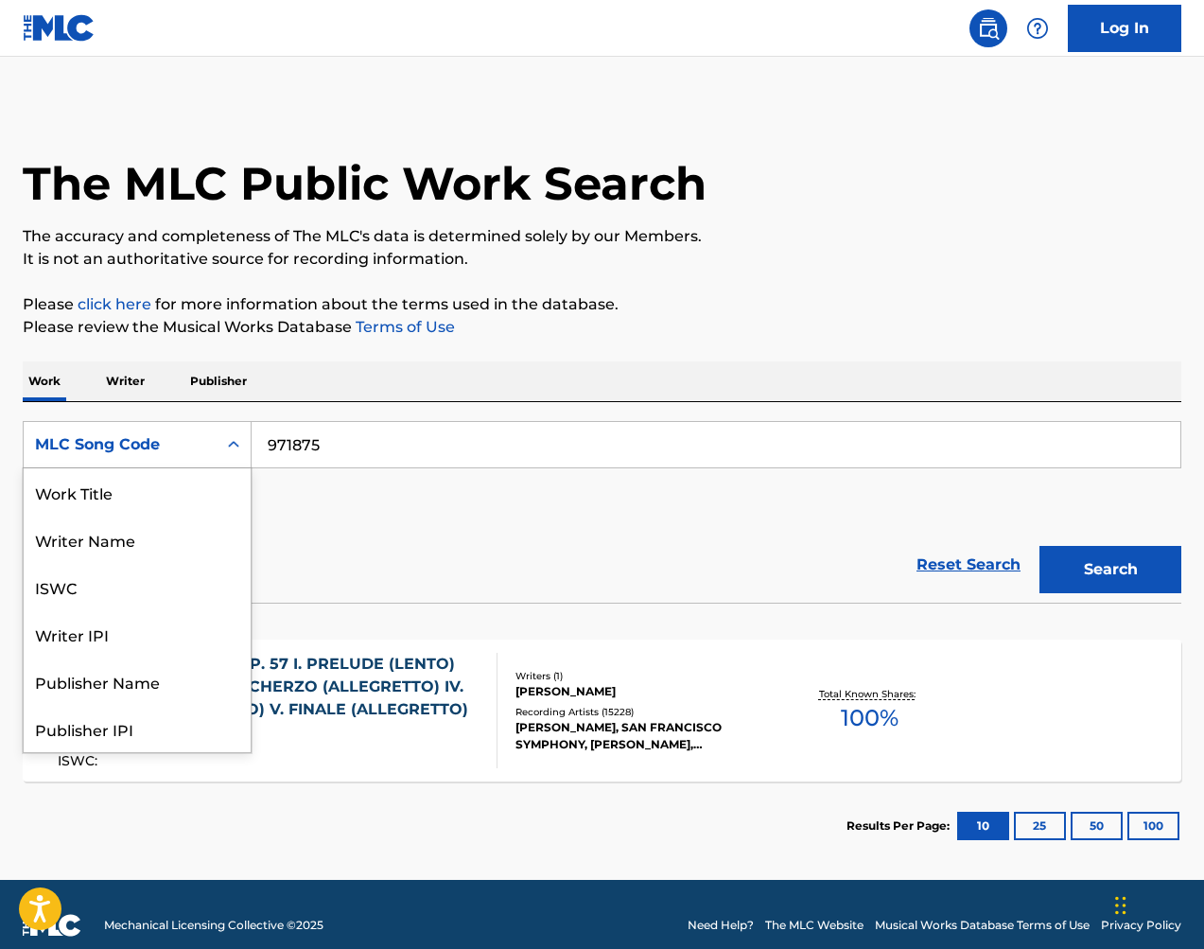
drag, startPoint x: 139, startPoint y: 439, endPoint x: 146, endPoint y: 448, distance: 11.5
click at [138, 440] on div "MLC Song Code" at bounding box center [120, 444] width 170 height 23
click at [174, 490] on div "Work Title" at bounding box center [137, 491] width 227 height 47
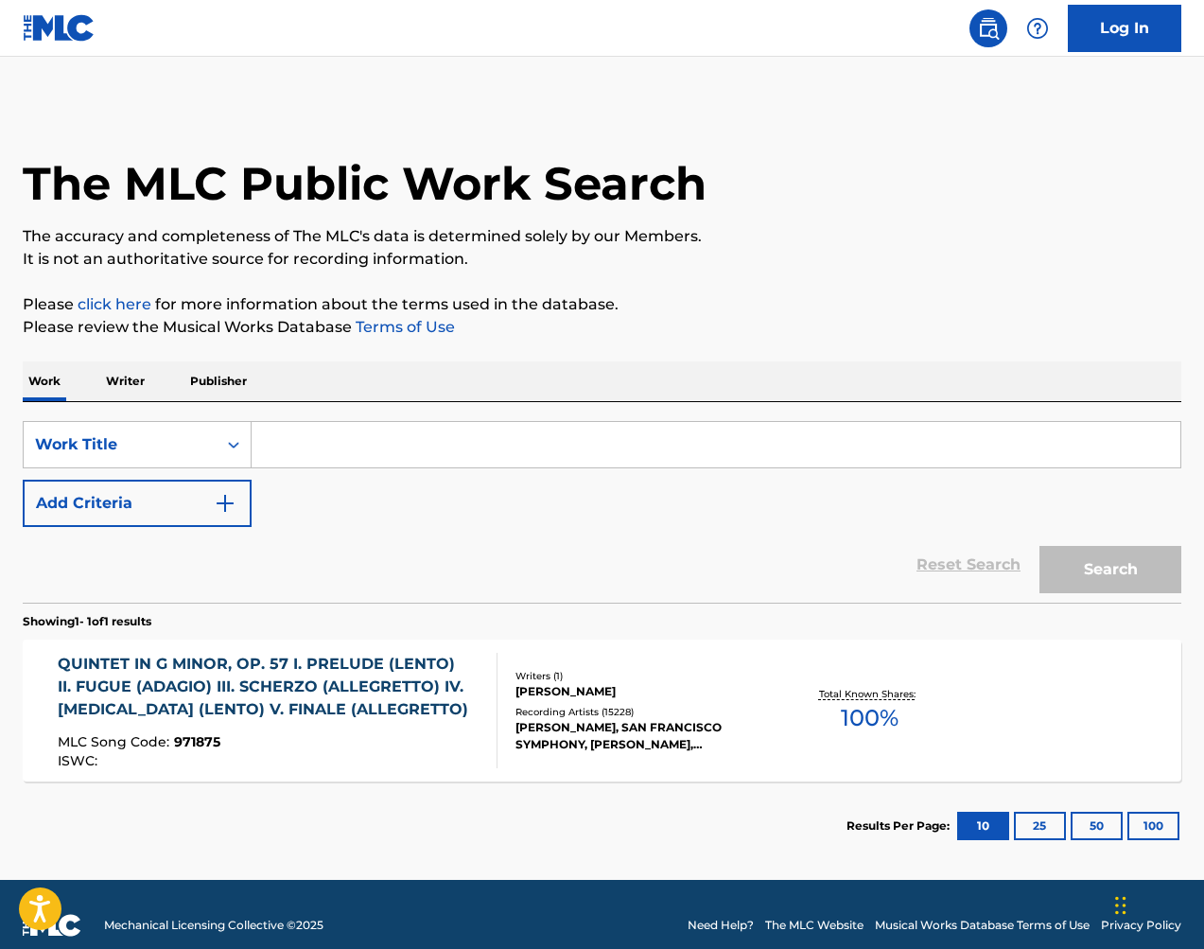
drag, startPoint x: 351, startPoint y: 455, endPoint x: 483, endPoint y: 463, distance: 132.7
click at [351, 455] on input "Search Form" at bounding box center [716, 444] width 929 height 45
paste input "Violin [MEDICAL_DATA] in A Major, Op. 1, No. 14, HWV 372: I. Adagio"
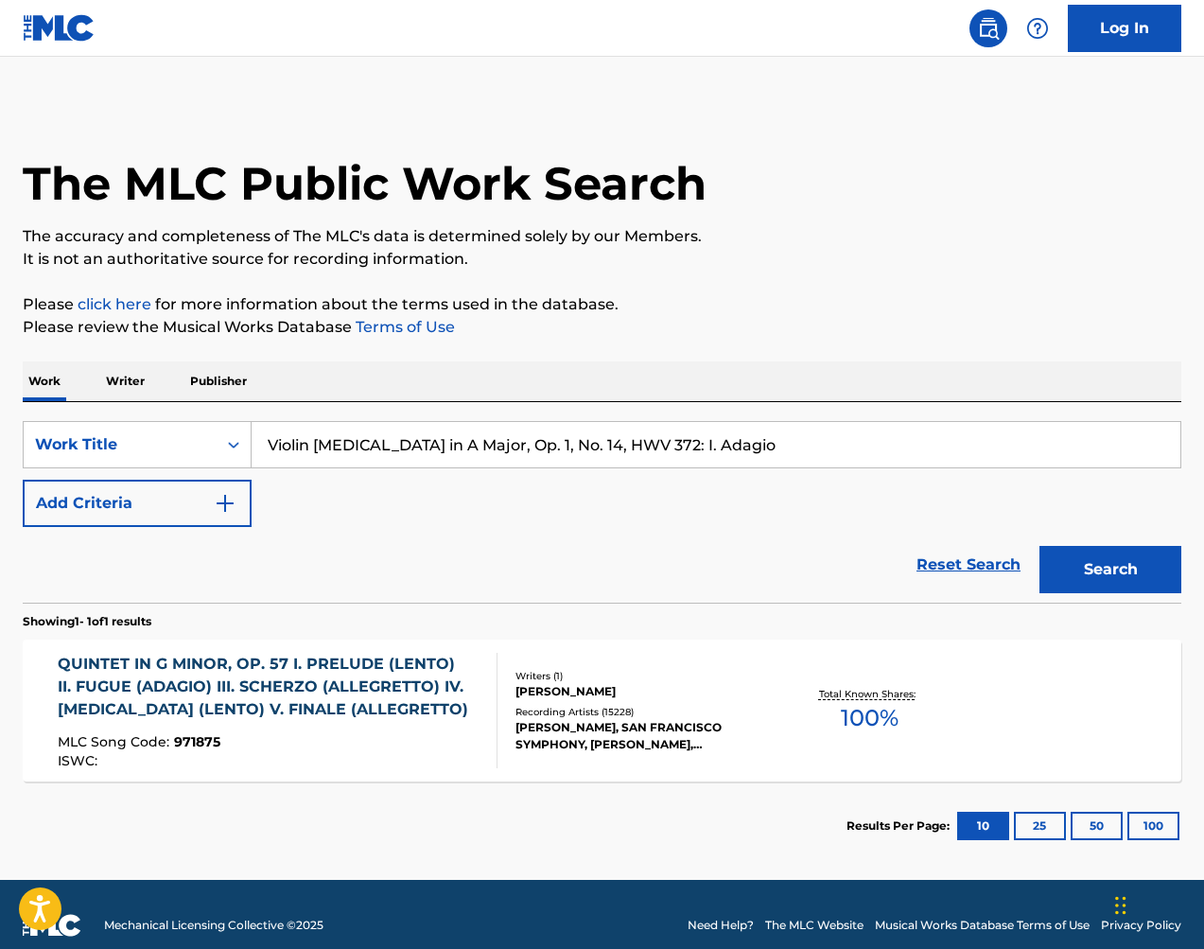
type input "Violin [MEDICAL_DATA] in A Major, Op. 1, No. 14, HWV 372: I. Adagio"
click at [1113, 567] on button "Search" at bounding box center [1111, 569] width 142 height 47
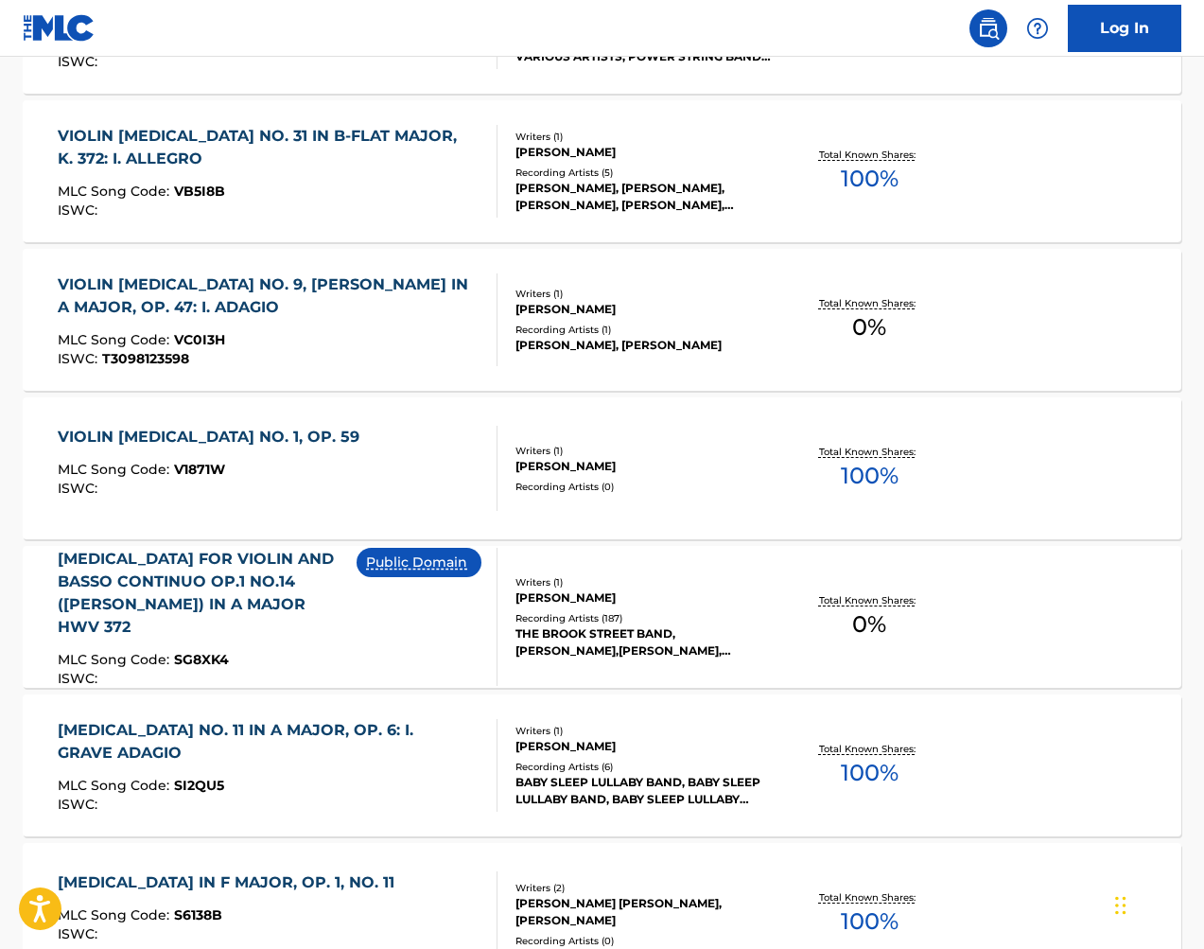
scroll to position [715, 0]
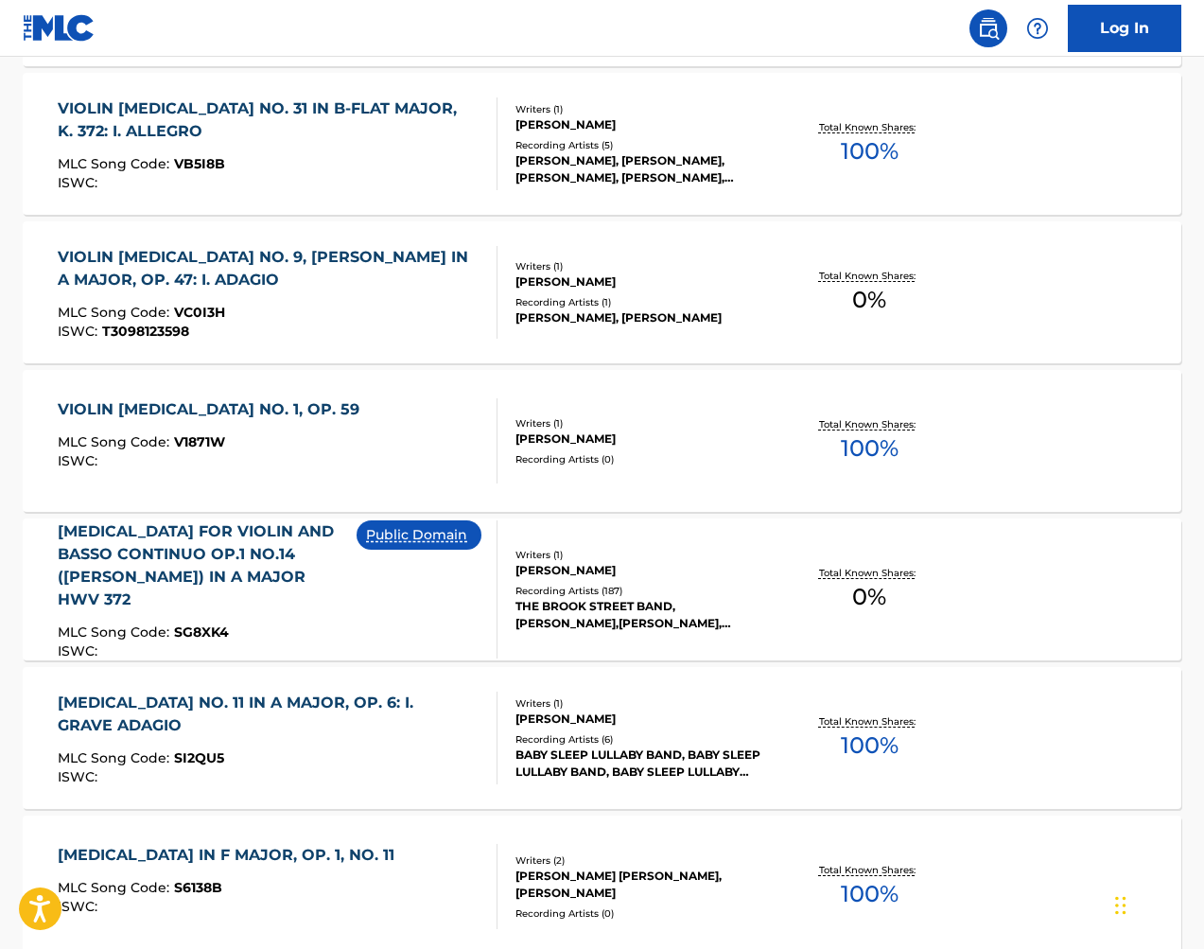
click at [326, 593] on div "[MEDICAL_DATA] FOR VIOLIN AND BASSO CONTINUO OP.1 NO.14 ([PERSON_NAME]) IN A MA…" at bounding box center [208, 565] width 300 height 91
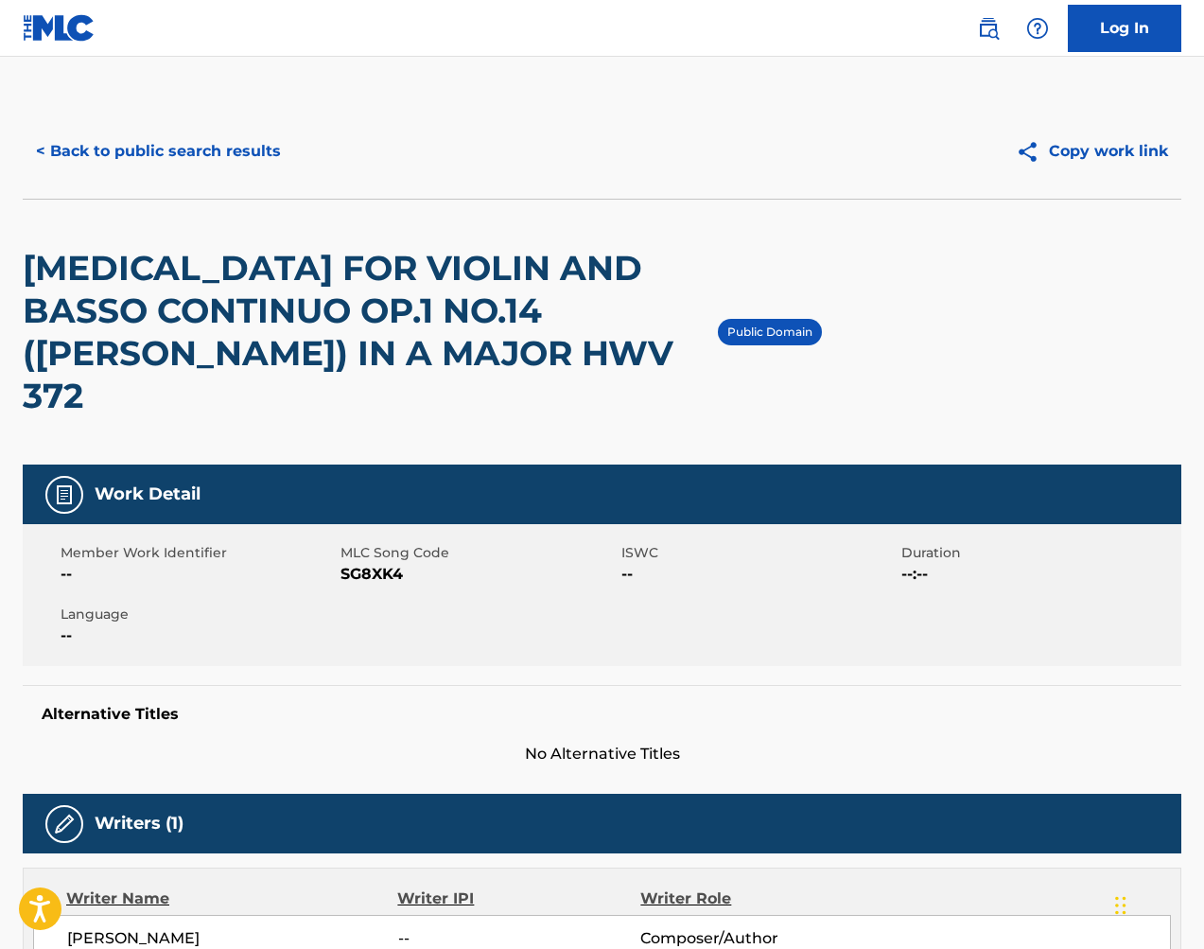
click at [394, 563] on span "SG8XK4" at bounding box center [478, 574] width 275 height 23
copy span "SG8XK4"
click at [124, 151] on button "< Back to public search results" at bounding box center [159, 151] width 272 height 47
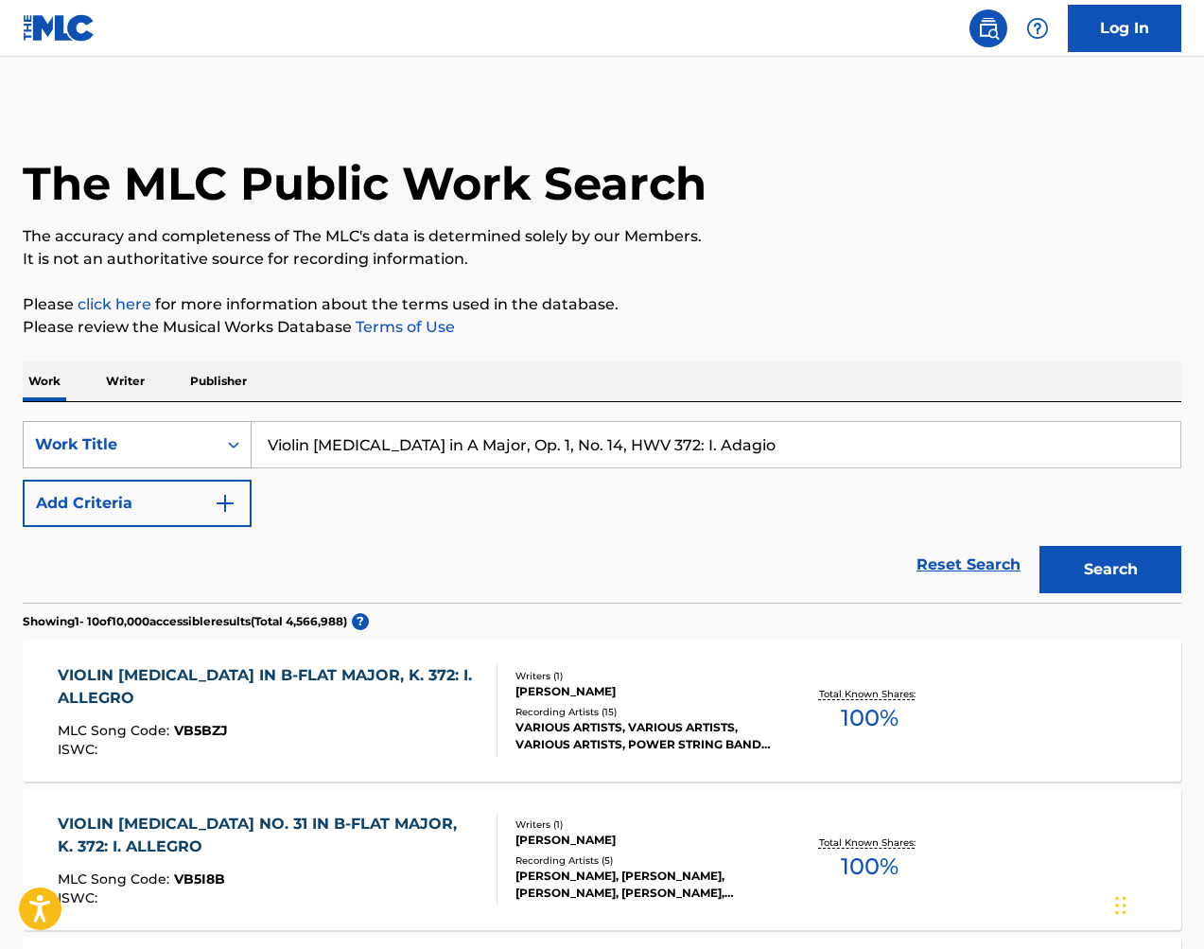
click at [128, 434] on div "Work Title" at bounding box center [120, 444] width 170 height 23
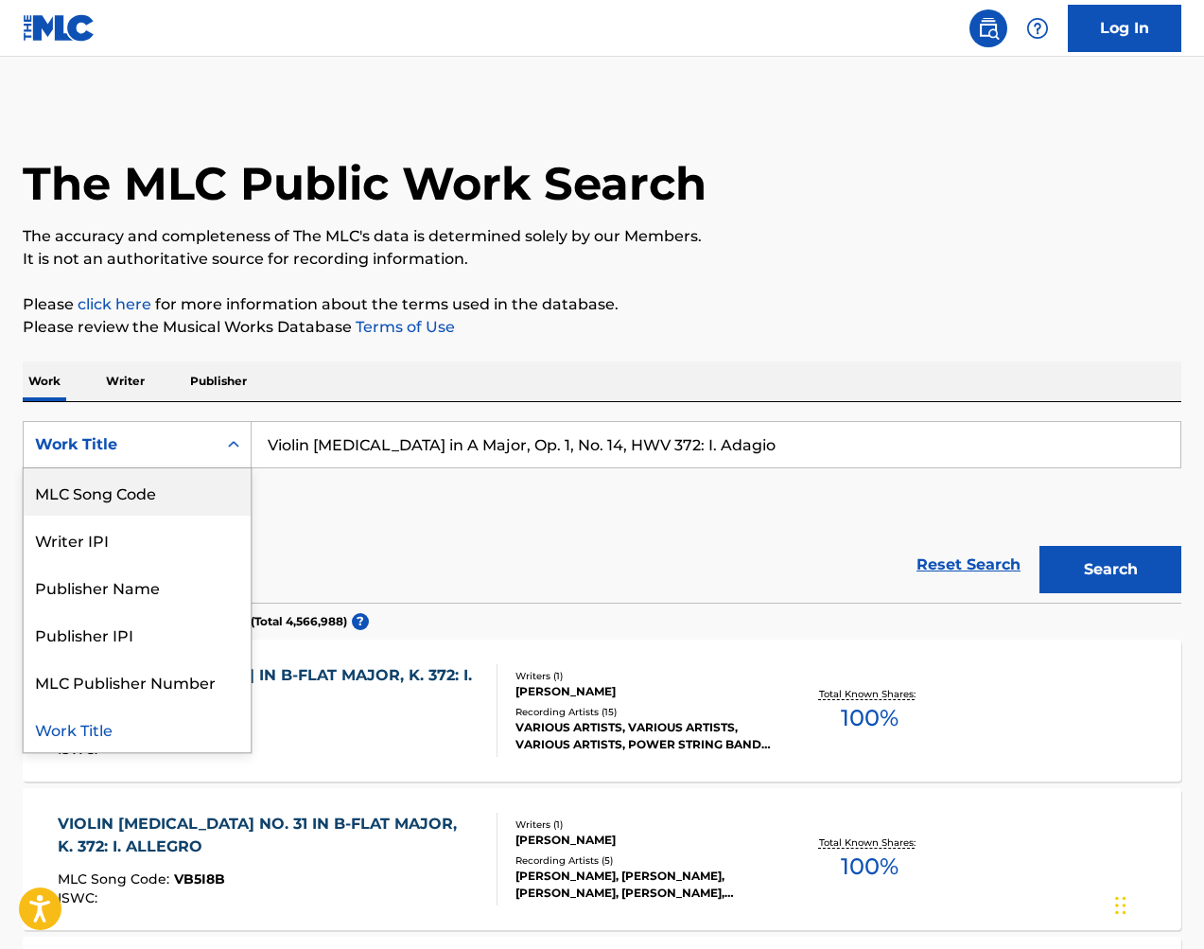
click at [182, 493] on div "MLC Song Code" at bounding box center [137, 491] width 227 height 47
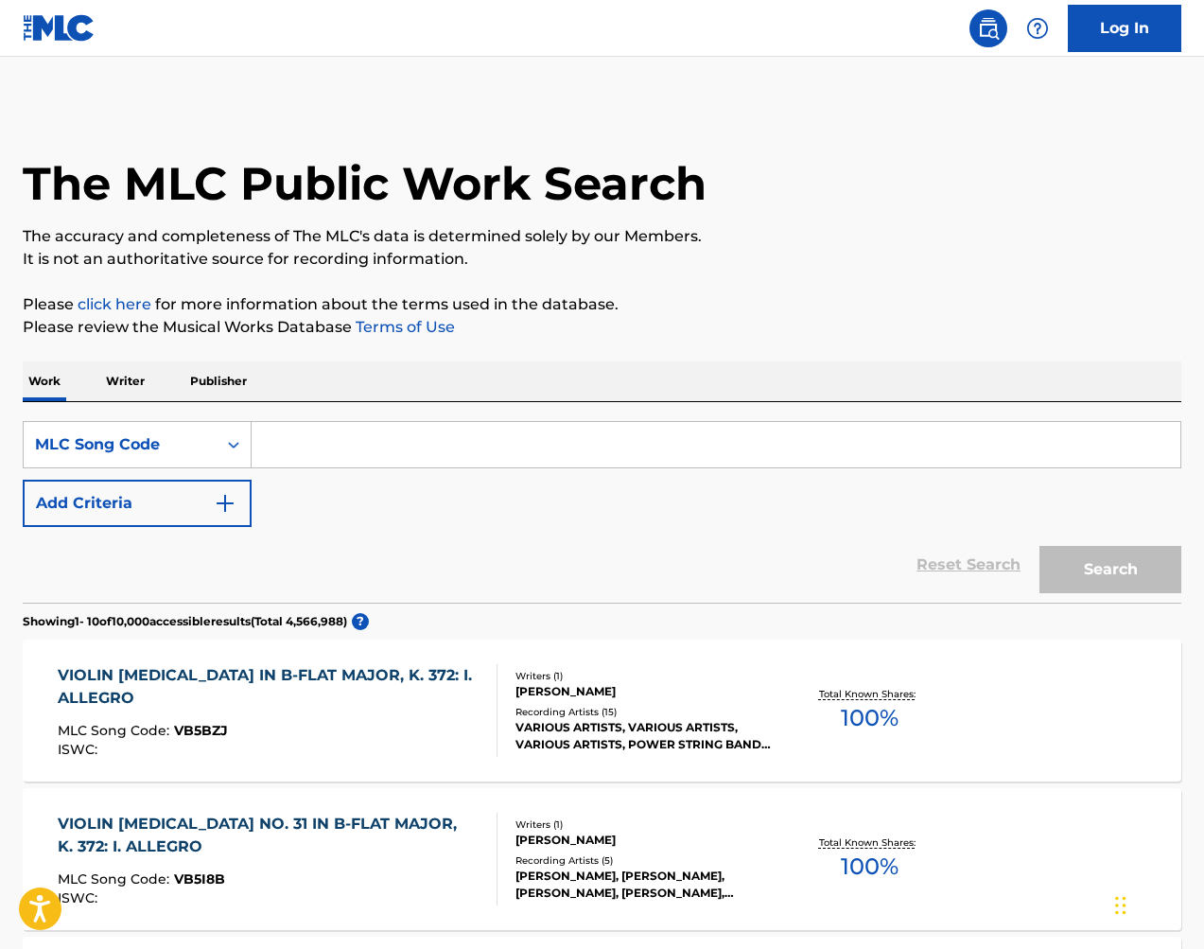
drag, startPoint x: 623, startPoint y: 435, endPoint x: 652, endPoint y: 447, distance: 30.6
click at [622, 435] on input "Search Form" at bounding box center [716, 444] width 929 height 45
type input "v"
paste input "P8063H"
type input "P8063H"
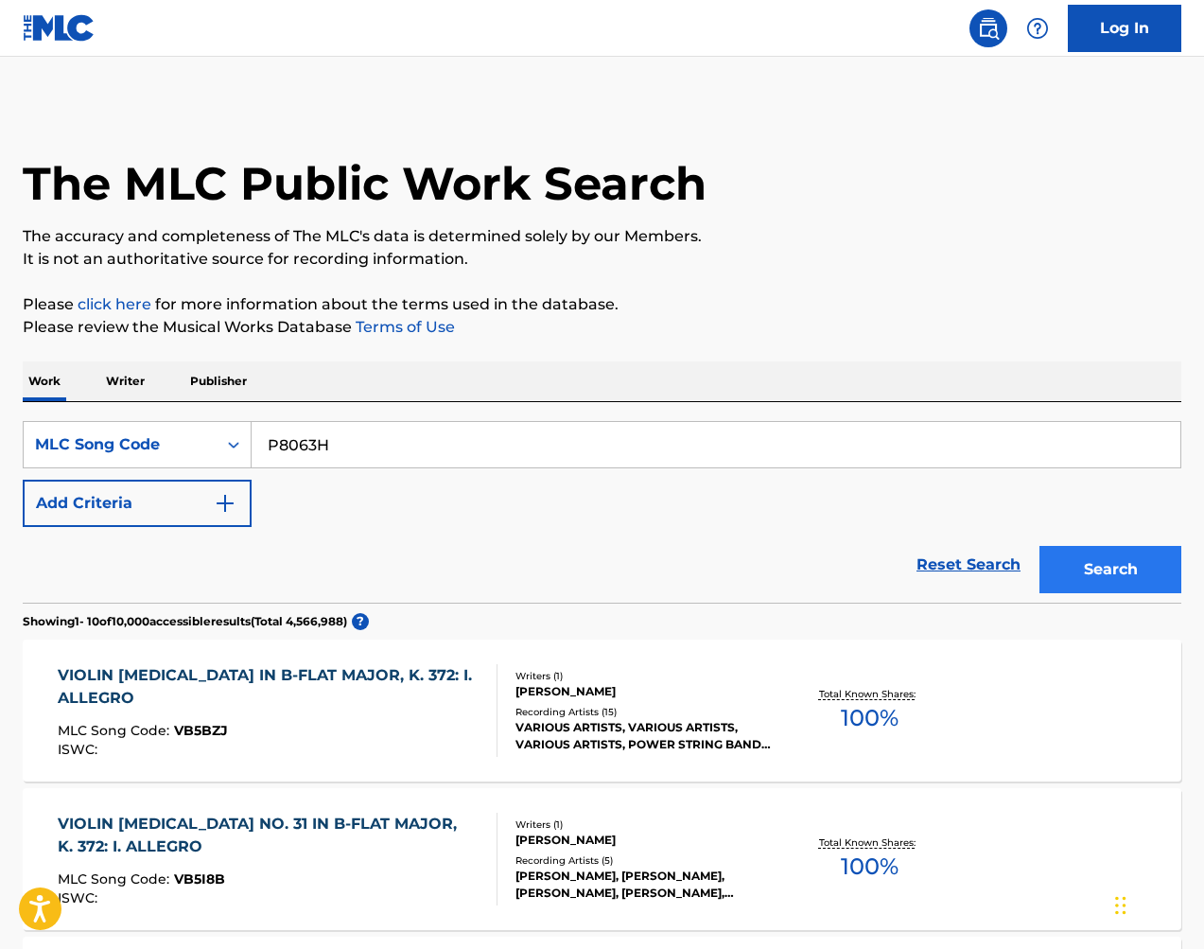
click at [1145, 564] on button "Search" at bounding box center [1111, 569] width 142 height 47
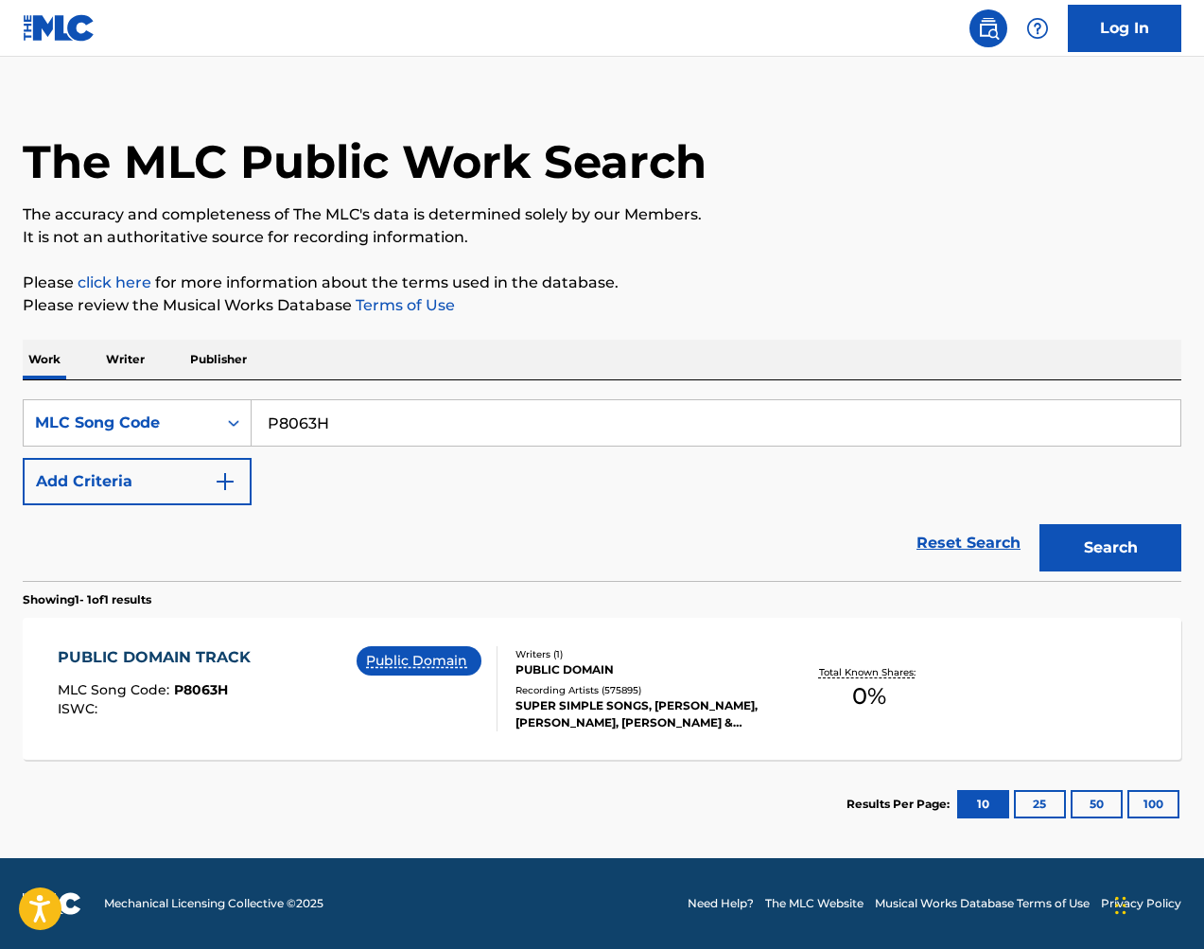
scroll to position [22, 0]
click at [202, 424] on div "MLC Song Code" at bounding box center [120, 423] width 170 height 23
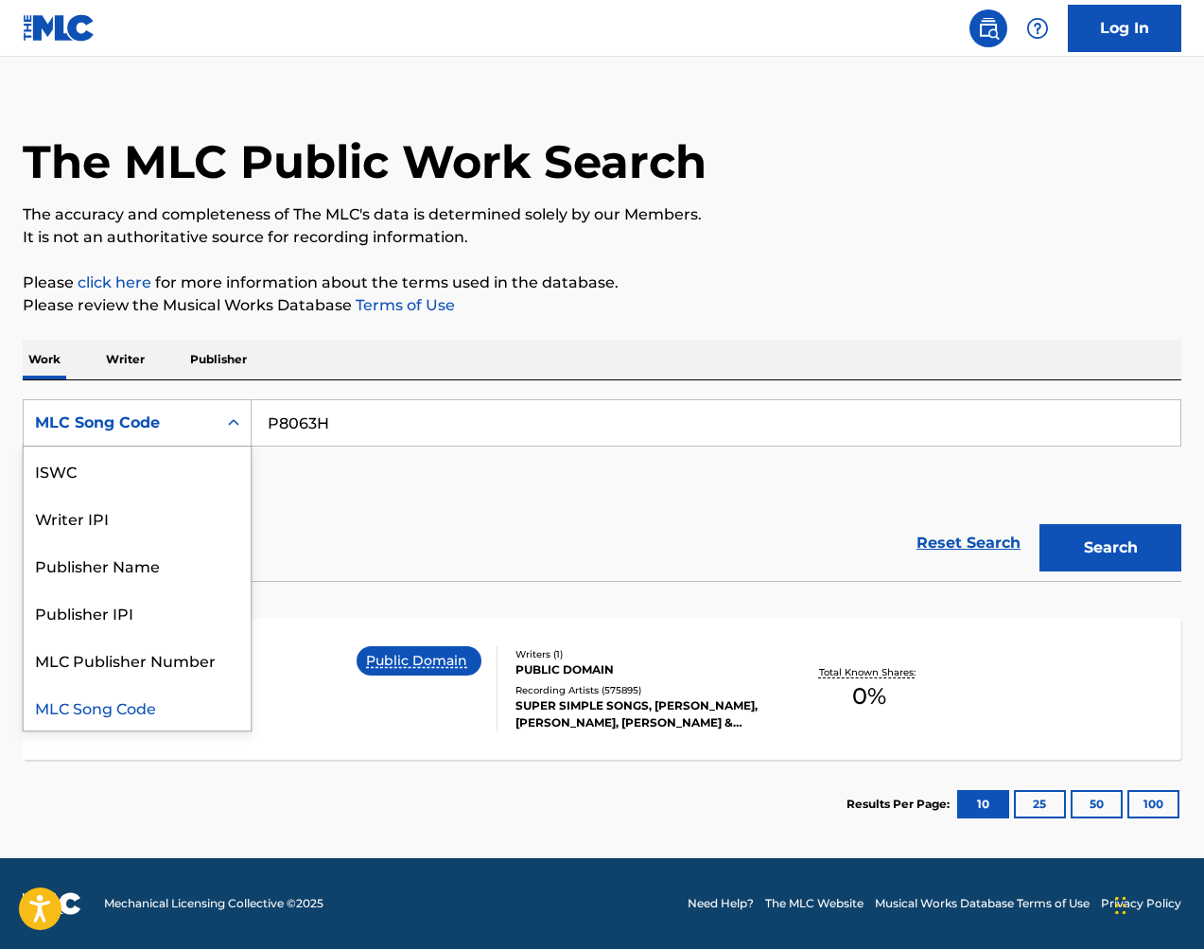
scroll to position [0, 0]
click at [204, 460] on div "Work Title" at bounding box center [137, 470] width 227 height 47
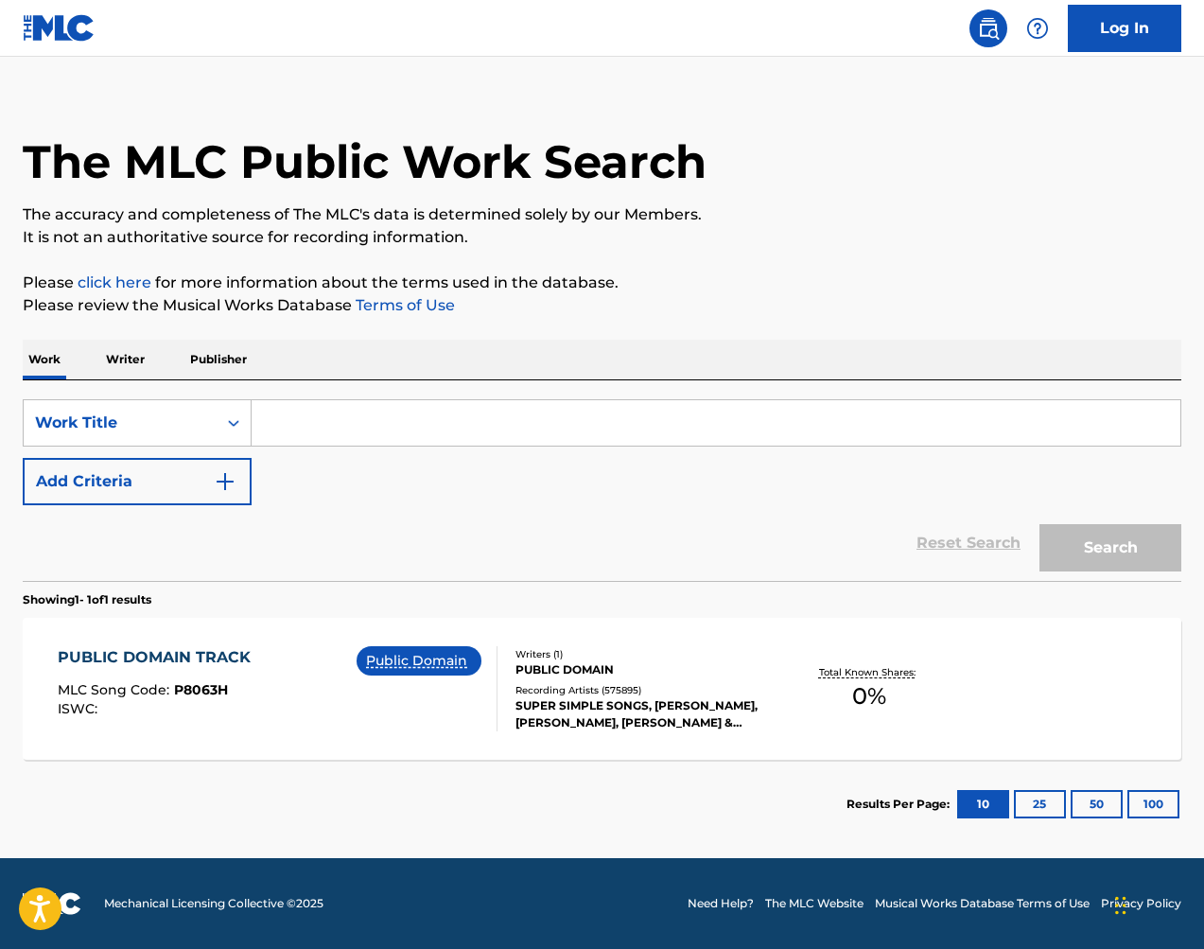
click at [470, 414] on input "Search Form" at bounding box center [716, 422] width 929 height 45
paste input "Flute Trio in D Major, Hob. XV:16: II. Andantino più [PERSON_NAME] allegretto"
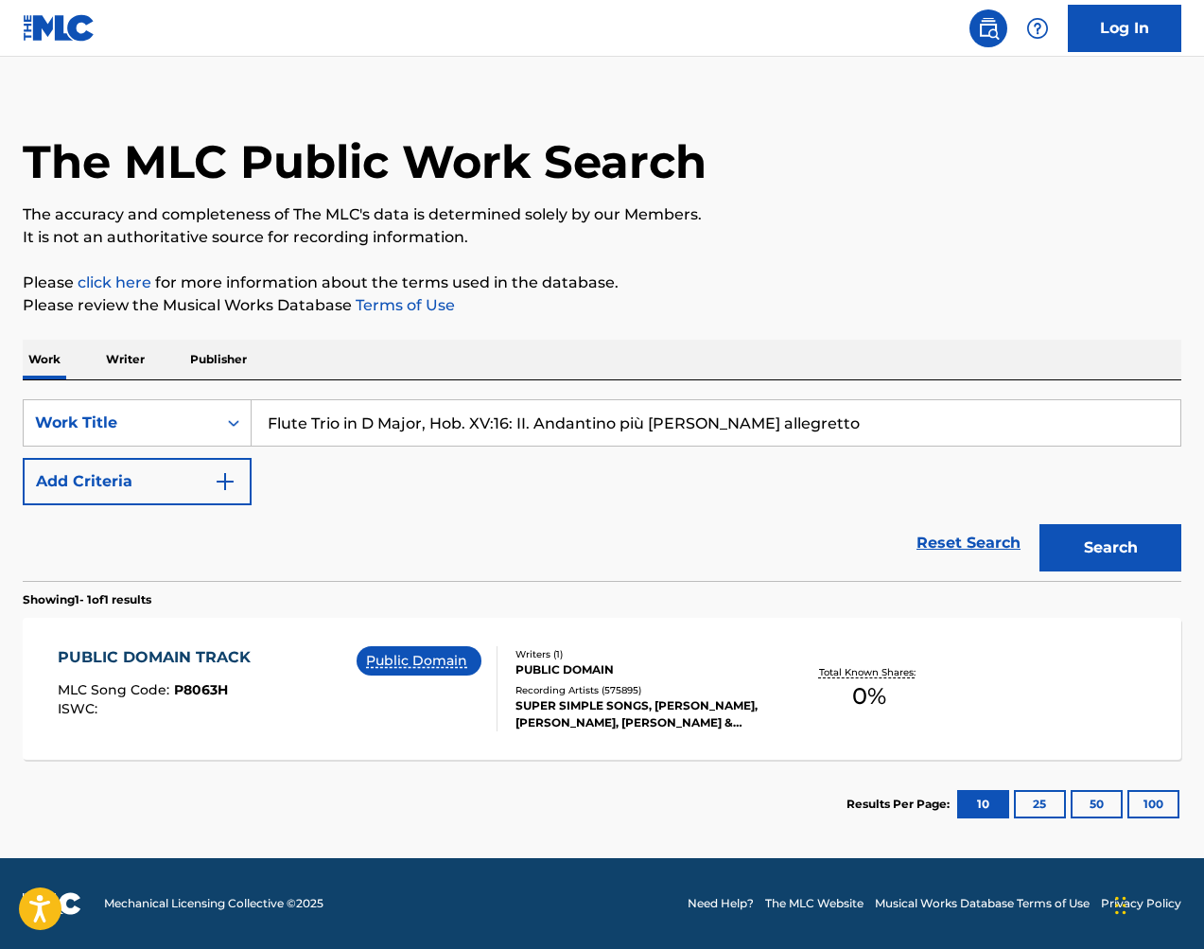
type input "Flute Trio in D Major, Hob. XV:16: II. Andantino più [PERSON_NAME] allegretto"
click at [1099, 523] on div "Search" at bounding box center [1105, 543] width 151 height 76
click at [1101, 528] on button "Search" at bounding box center [1111, 547] width 142 height 47
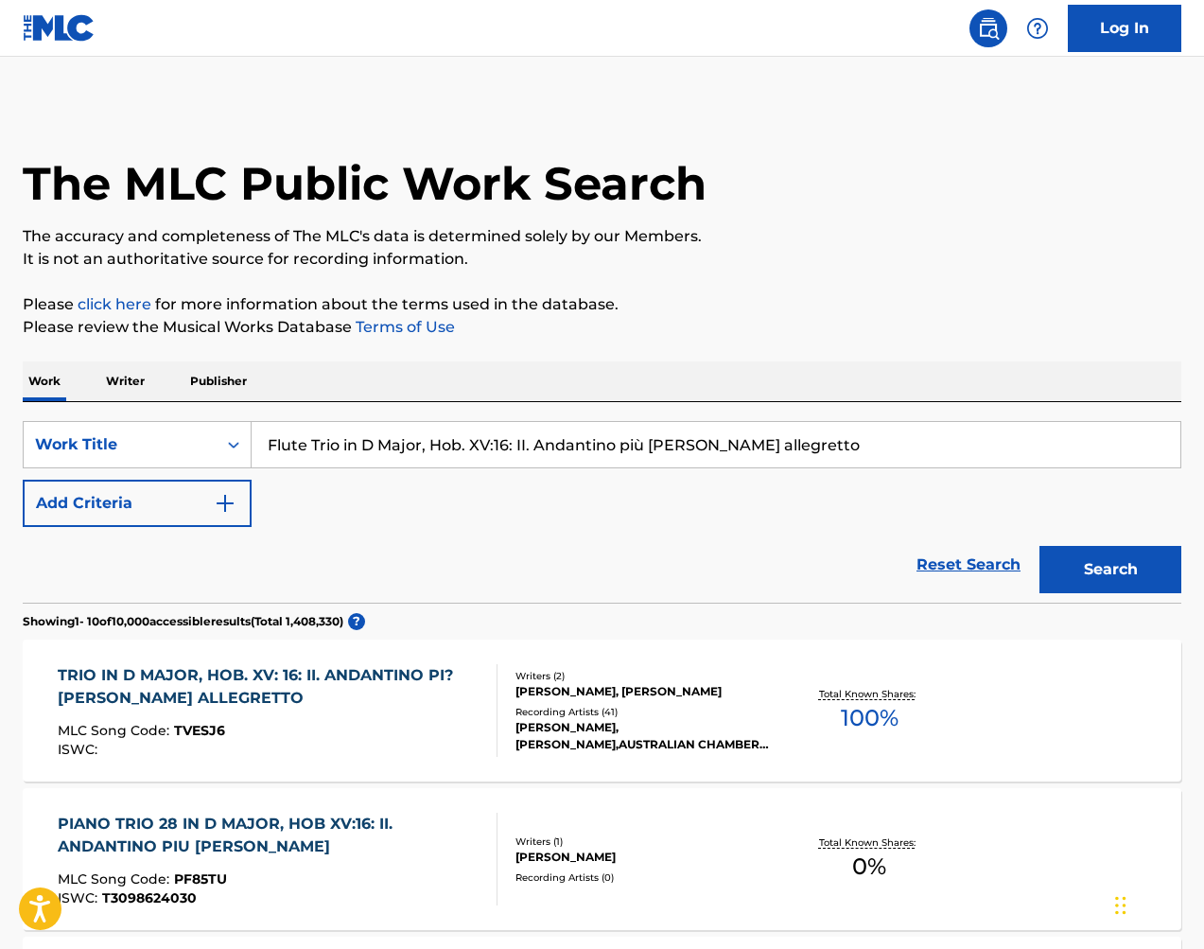
click at [791, 662] on div "TRIO IN D MAJOR, HOB. XV: 16: II. ANDANTINO PI? [PERSON_NAME] MLC Song Code : T…" at bounding box center [602, 711] width 1159 height 142
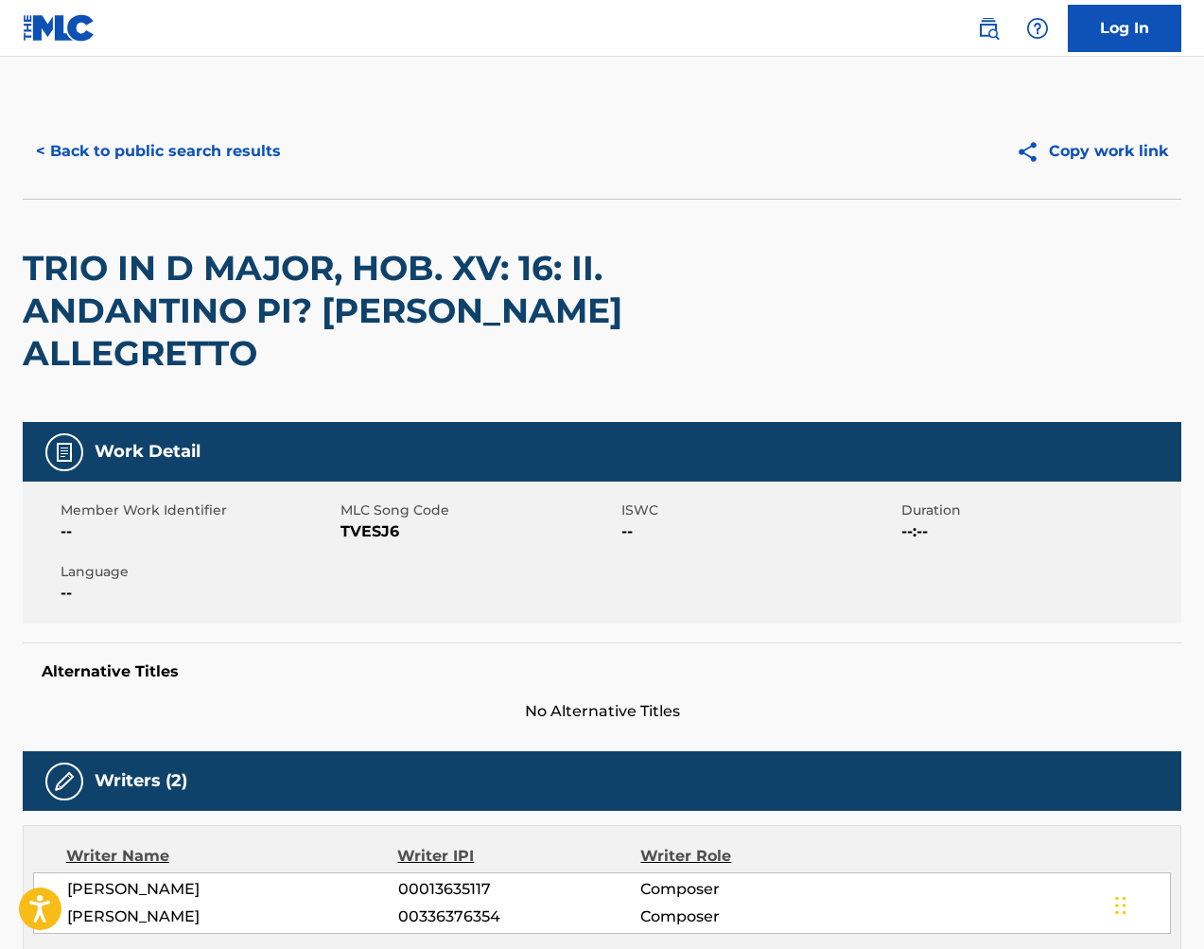
click at [375, 520] on span "TVESJ6" at bounding box center [478, 531] width 275 height 23
copy span "TVESJ6"
click at [228, 149] on button "< Back to public search results" at bounding box center [159, 151] width 272 height 47
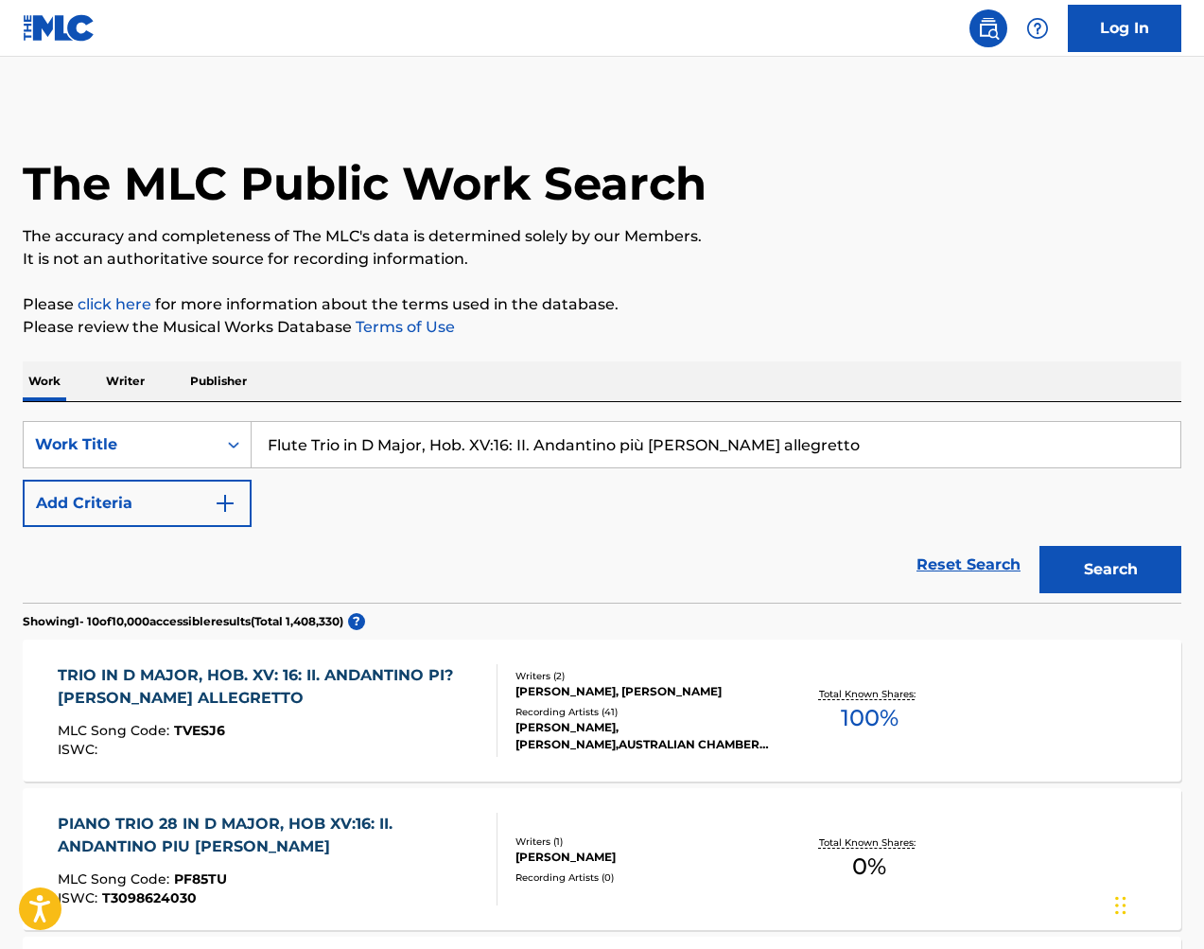
click at [534, 425] on input "Flute Trio in D Major, Hob. XV:16: II. Andantino più [PERSON_NAME] allegretto" at bounding box center [716, 444] width 929 height 45
click at [533, 424] on input "Flute Trio in D Major, Hob. XV:16: II. Andantino più [PERSON_NAME] allegretto" at bounding box center [716, 444] width 929 height 45
click at [533, 425] on input "Flute Trio in D Major, Hob. XV:16: II. Andantino più [PERSON_NAME] allegretto" at bounding box center [716, 444] width 929 height 45
click at [533, 424] on input "Flute Trio in D Major, Hob. XV:16: II. Andantino più [PERSON_NAME] allegretto" at bounding box center [716, 444] width 929 height 45
paste input "B60720"
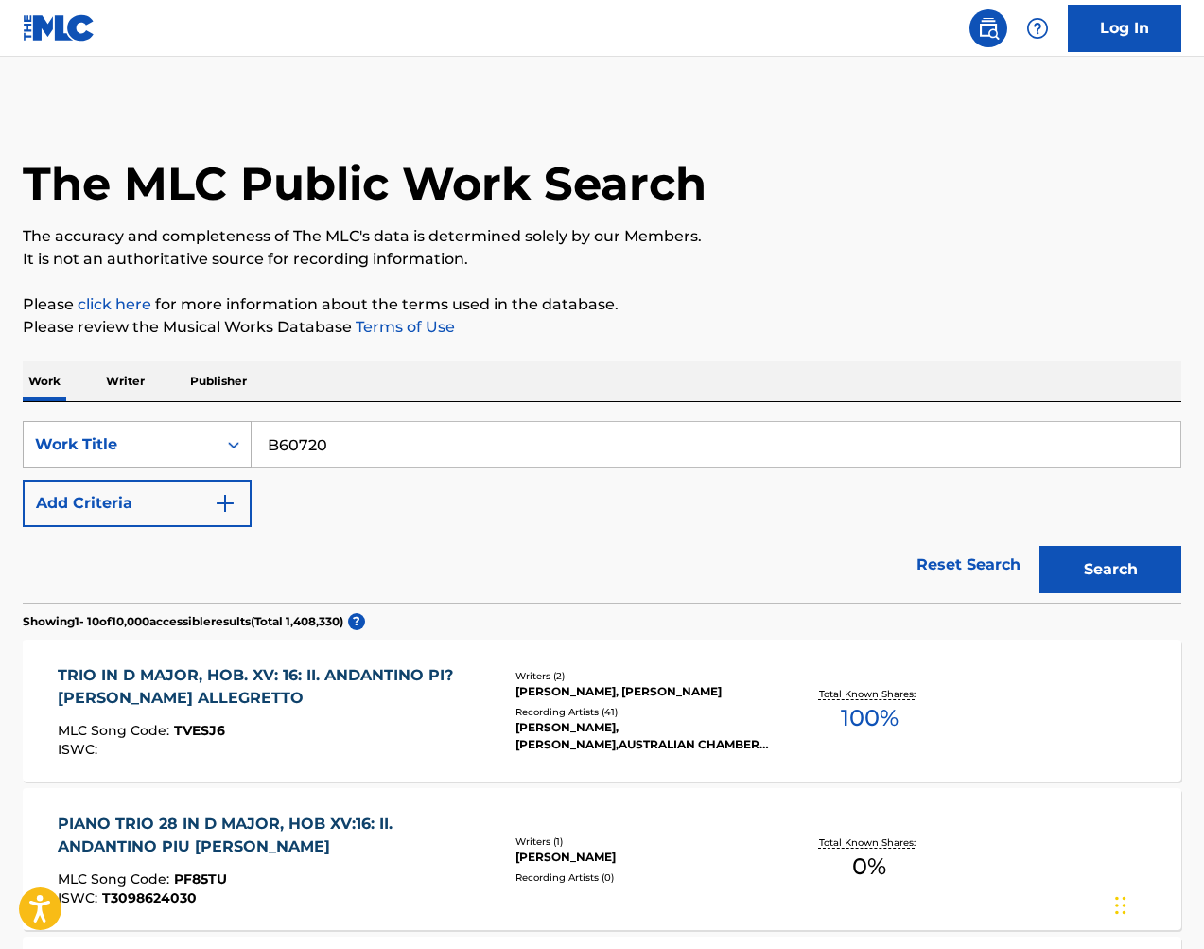
type input "B60720"
click at [116, 438] on div "Work Title" at bounding box center [120, 444] width 170 height 23
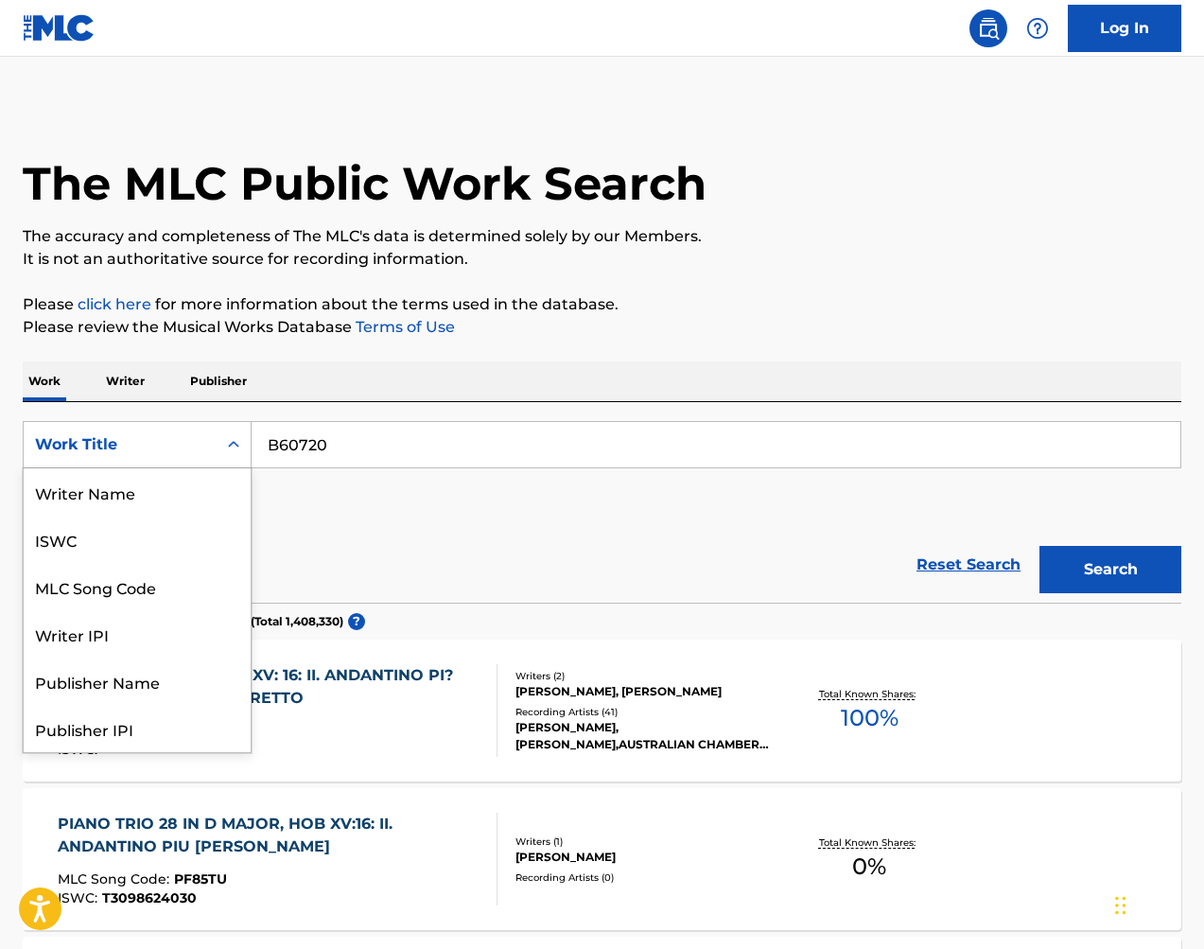
scroll to position [95, 0]
click at [173, 480] on div "MLC Song Code" at bounding box center [137, 491] width 227 height 47
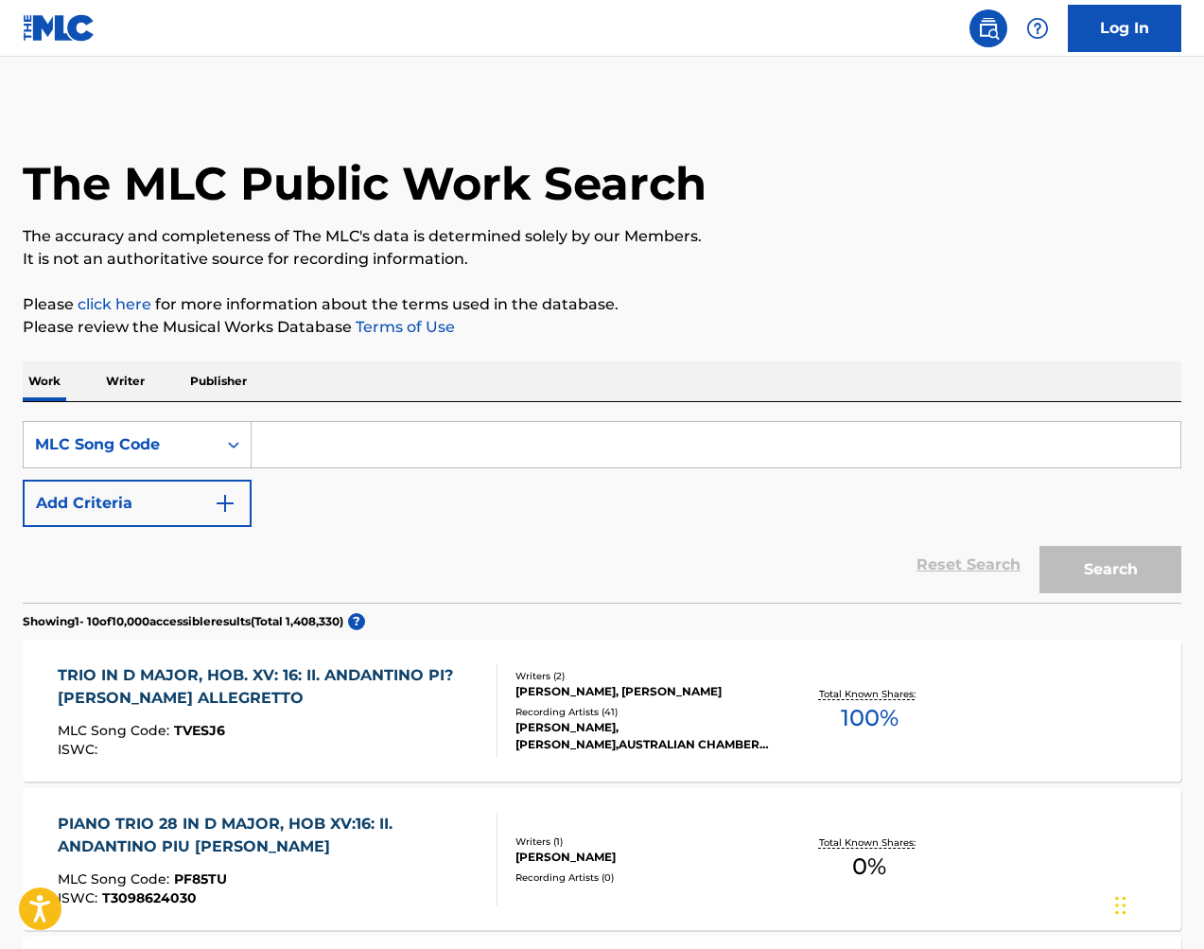
click at [868, 448] on input "Search Form" at bounding box center [716, 444] width 929 height 45
paste input "B60720"
click at [1116, 564] on button "Search" at bounding box center [1111, 569] width 142 height 47
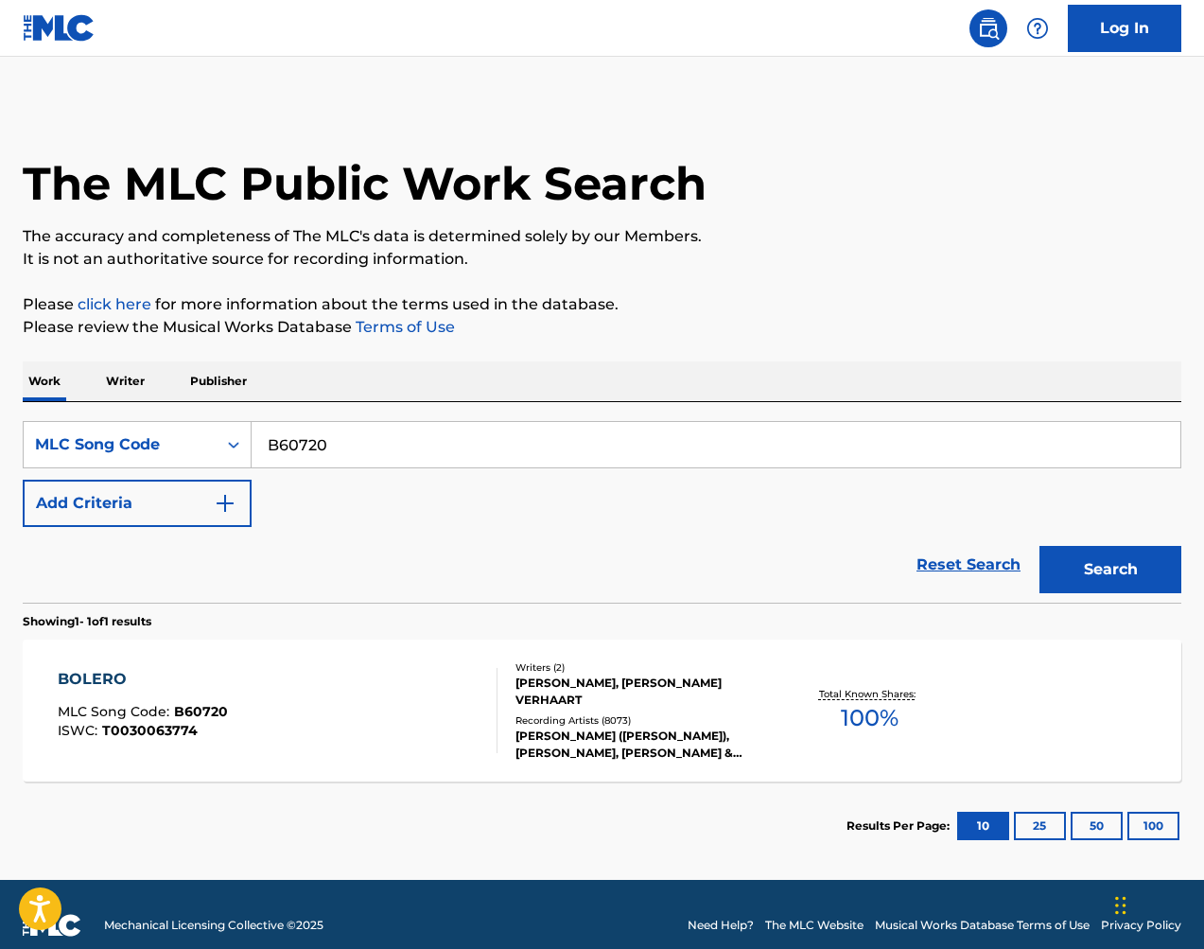
click at [428, 443] on input "B60720" at bounding box center [716, 444] width 929 height 45
paste input "S39176"
click at [1149, 579] on button "Search" at bounding box center [1111, 569] width 142 height 47
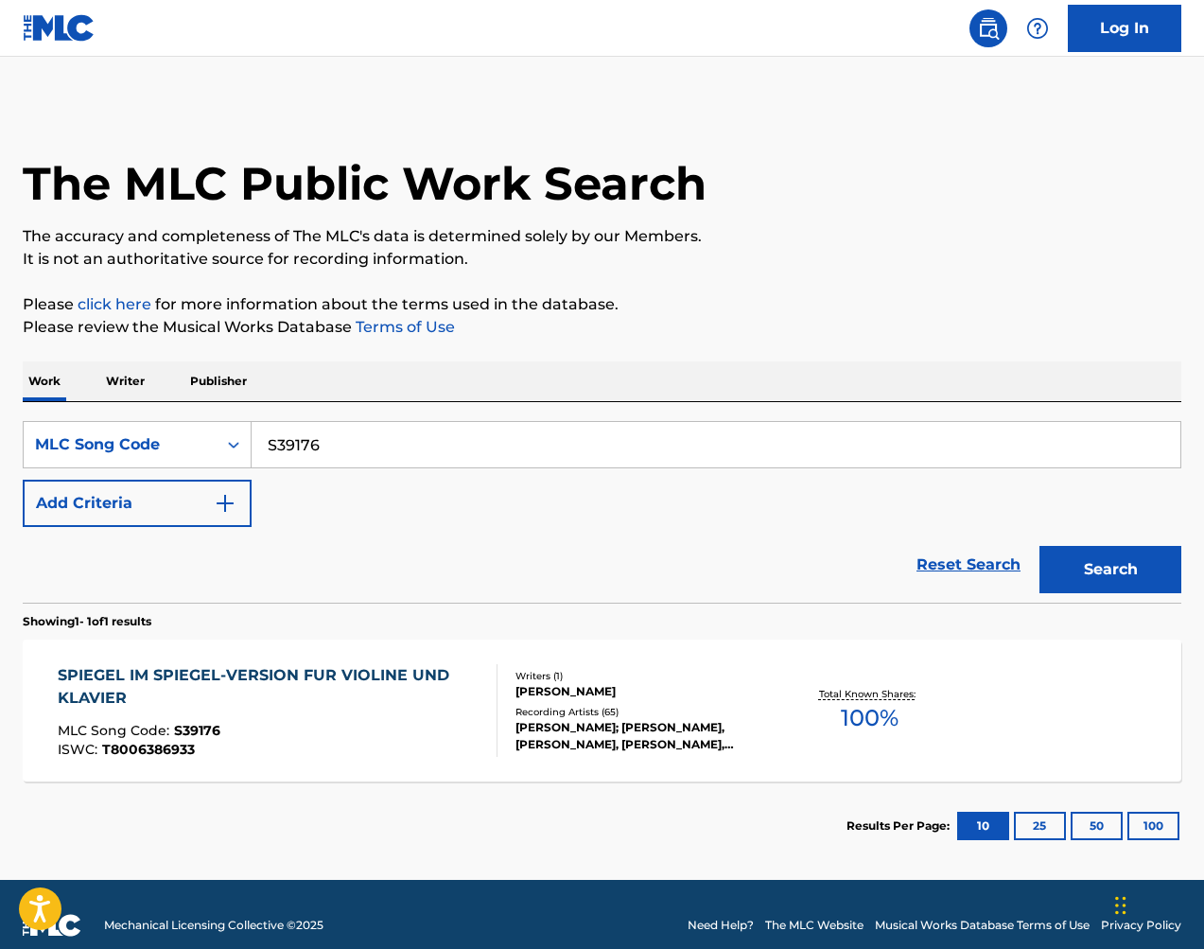
click at [519, 450] on input "S39176" at bounding box center [716, 444] width 929 height 45
paste input "PV7FUP"
click at [1180, 576] on button "Search" at bounding box center [1111, 569] width 142 height 47
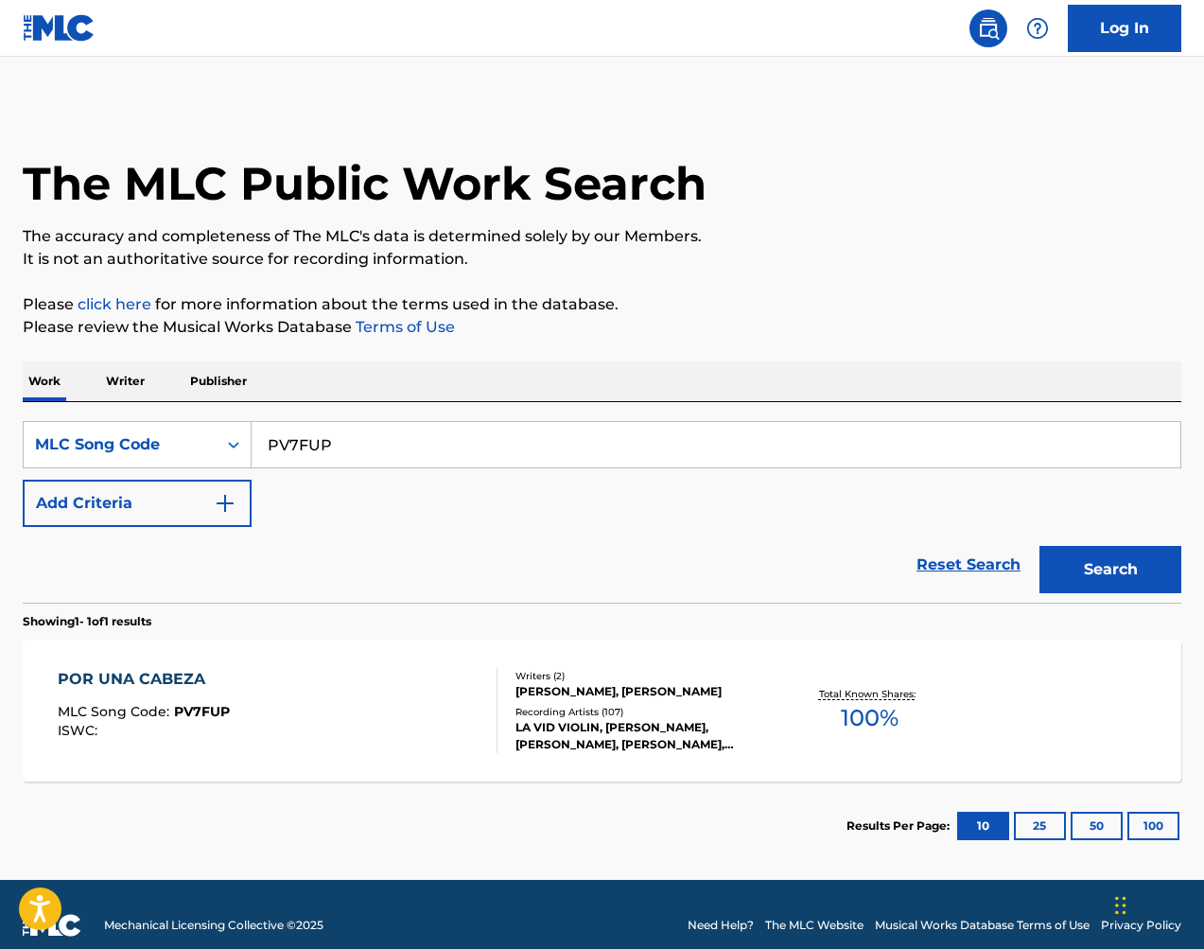
click at [821, 457] on input "PV7FUP" at bounding box center [716, 444] width 929 height 45
paste input "SB5RSZ"
click at [1126, 583] on button "Search" at bounding box center [1111, 569] width 142 height 47
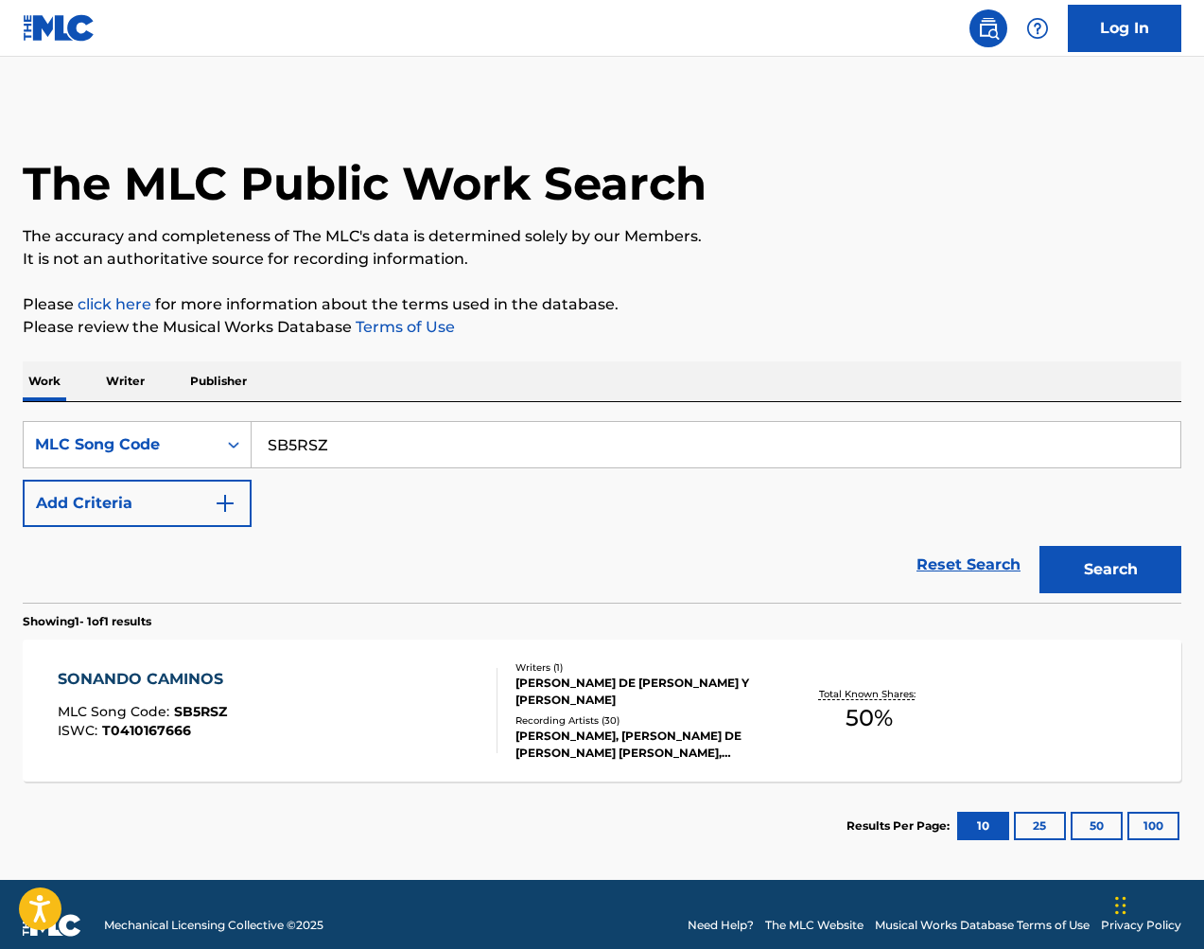
click at [499, 427] on input "SB5RSZ" at bounding box center [716, 444] width 929 height 45
paste input "I04772"
click at [1113, 557] on button "Search" at bounding box center [1111, 569] width 142 height 47
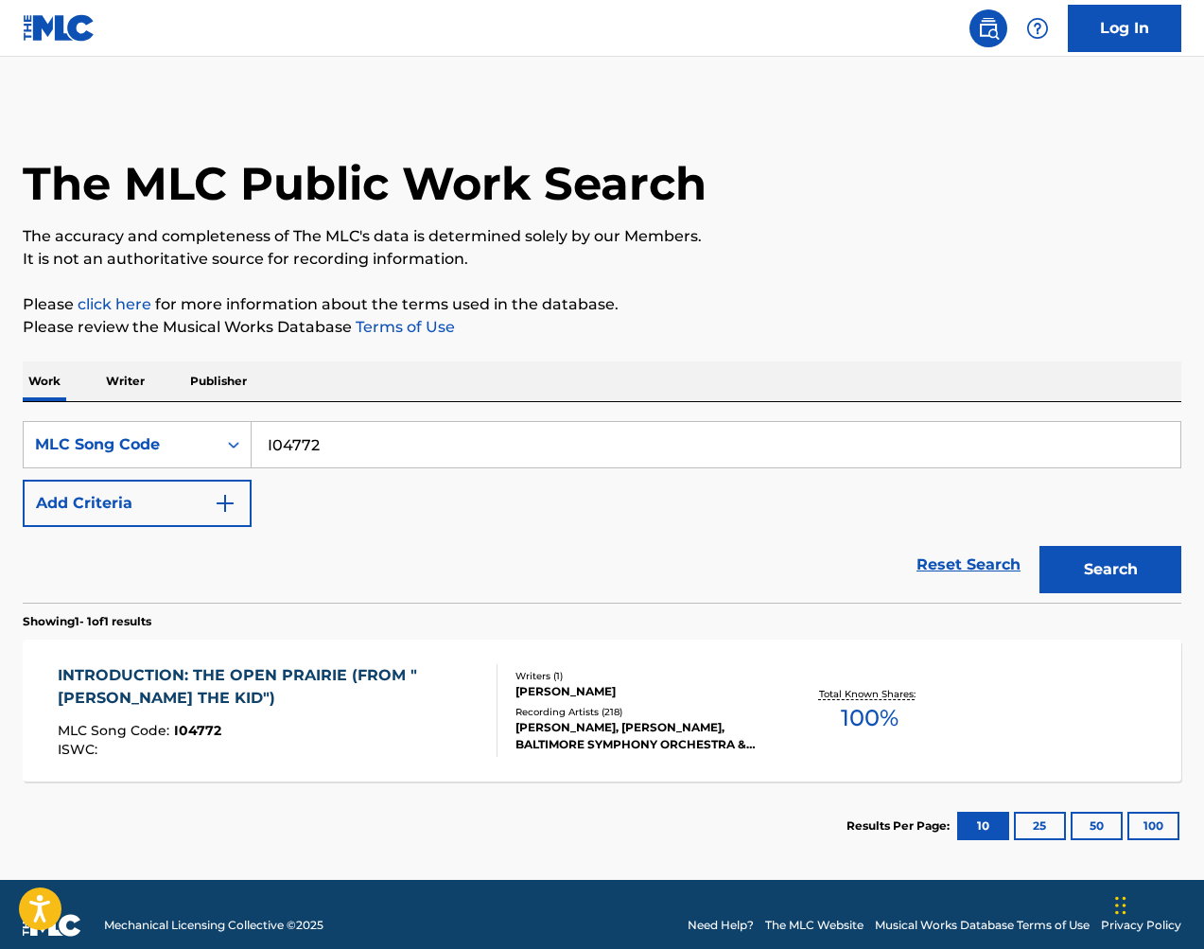
click at [433, 437] on input "I04772" at bounding box center [716, 444] width 929 height 45
drag, startPoint x: 1112, startPoint y: 354, endPoint x: 433, endPoint y: 437, distance: 683.4
click at [433, 437] on input "I04772" at bounding box center [716, 444] width 929 height 45
paste input "S01194"
type input "S01194"
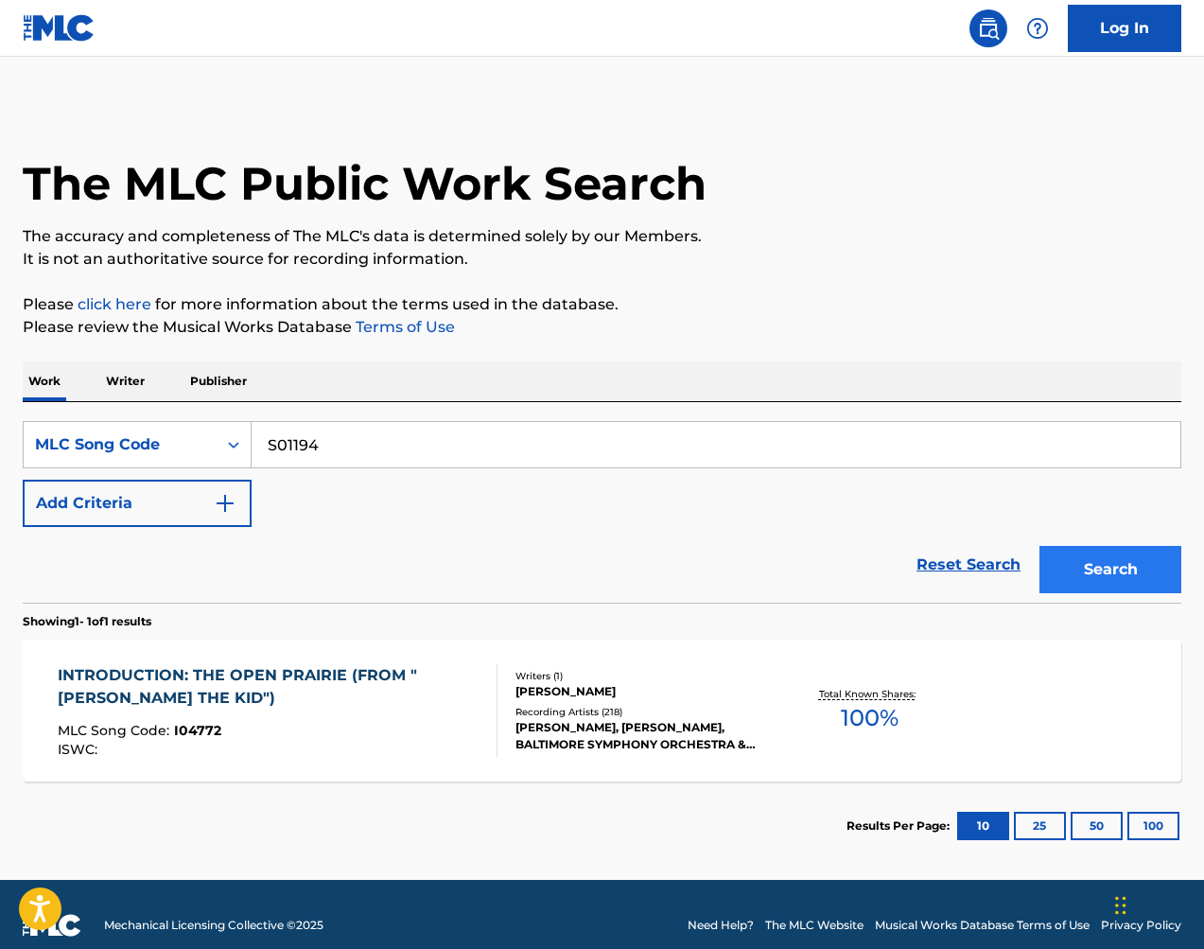
click at [1097, 553] on button "Search" at bounding box center [1111, 569] width 142 height 47
